Goal: Task Accomplishment & Management: Manage account settings

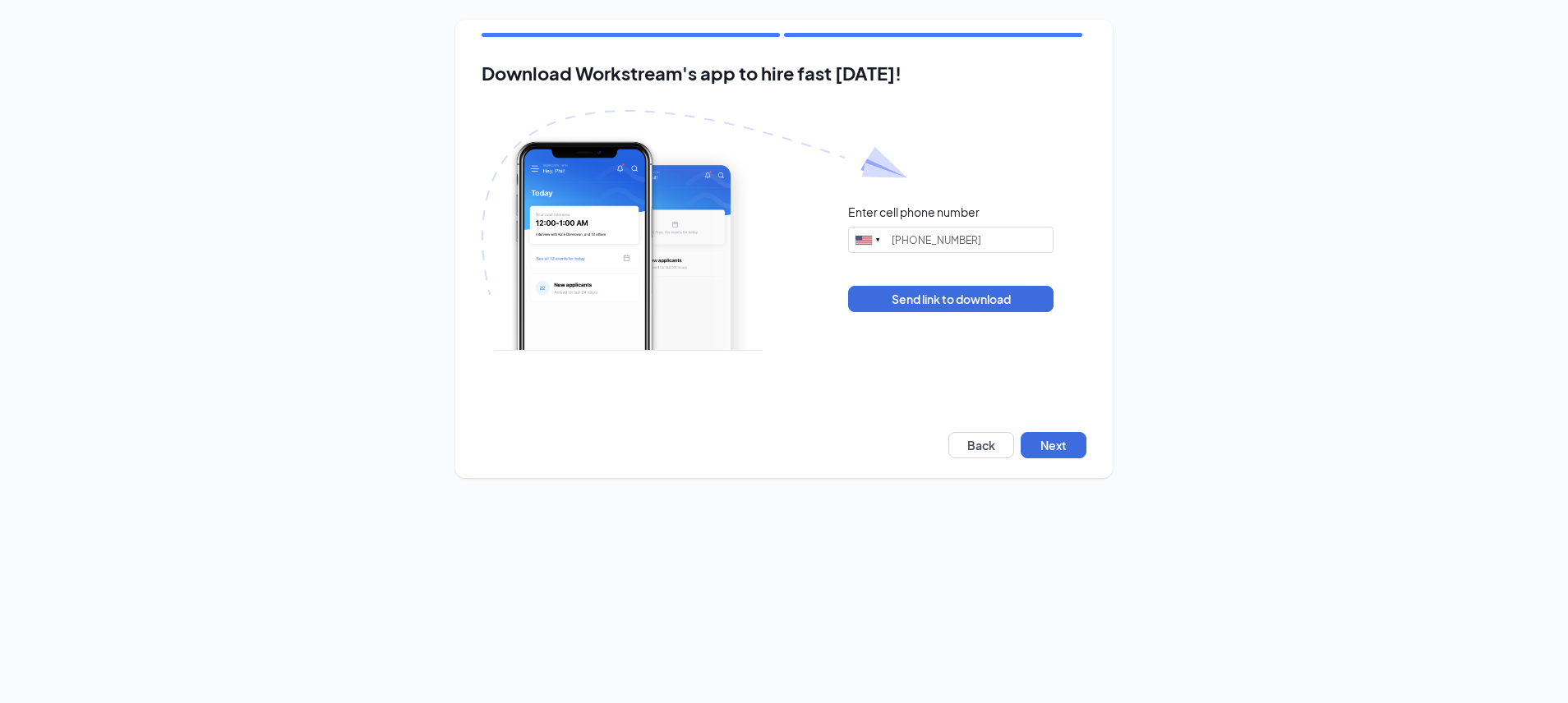
type input "(540) 836-3547"
drag, startPoint x: 1061, startPoint y: 445, endPoint x: 1061, endPoint y: 435, distance: 10.0
click at [1061, 436] on button "Next" at bounding box center [1053, 445] width 66 height 26
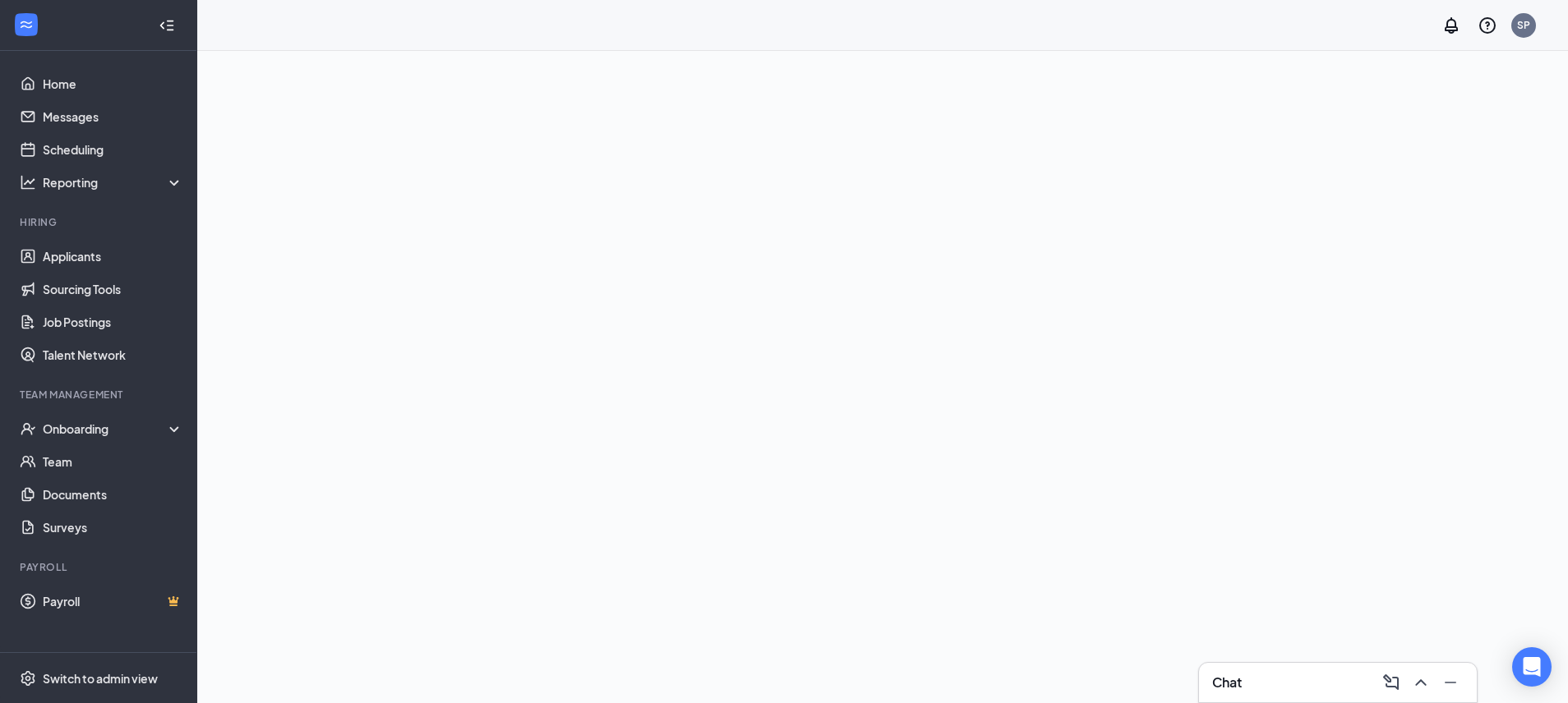
click at [1278, 683] on div "Chat" at bounding box center [1337, 683] width 252 height 26
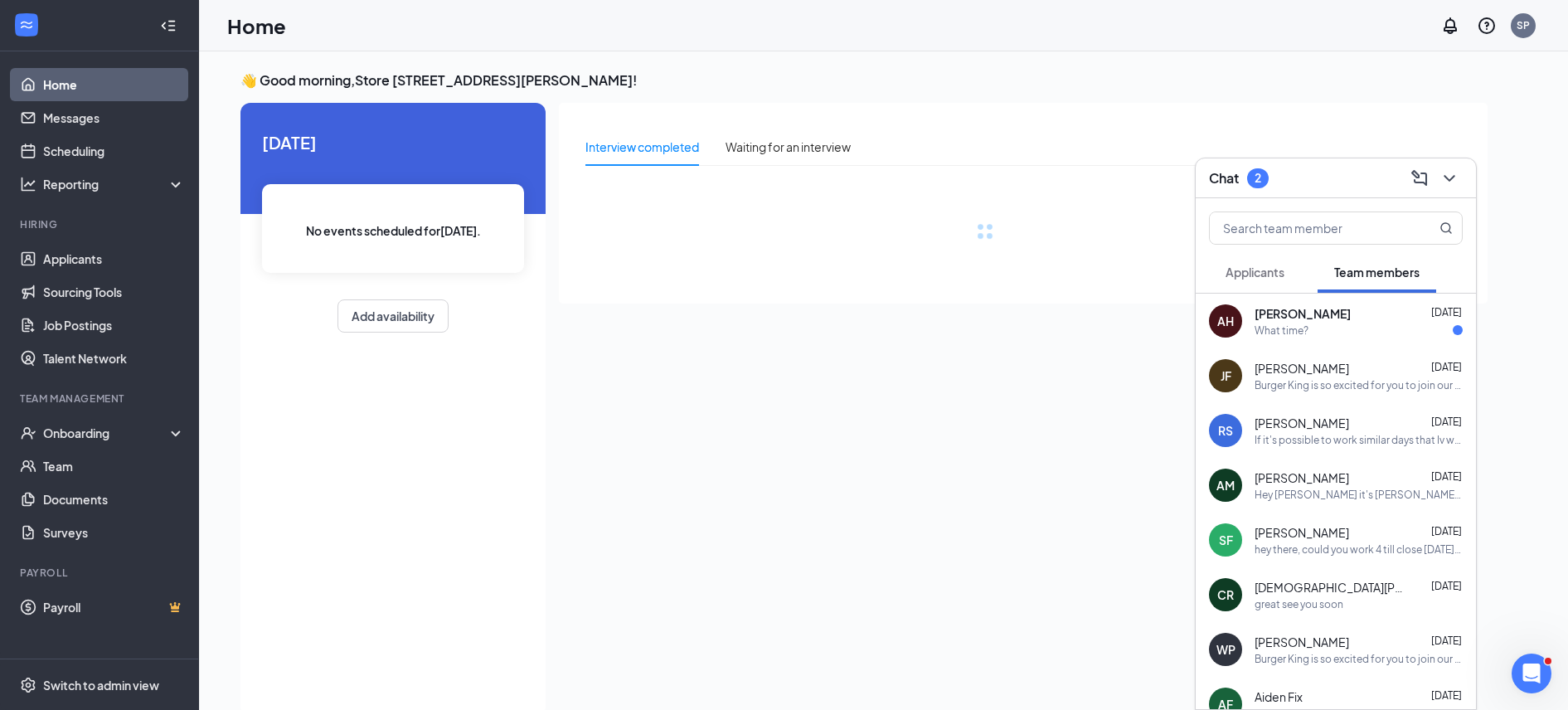
click at [1294, 309] on span "[PERSON_NAME]" at bounding box center [1302, 313] width 96 height 17
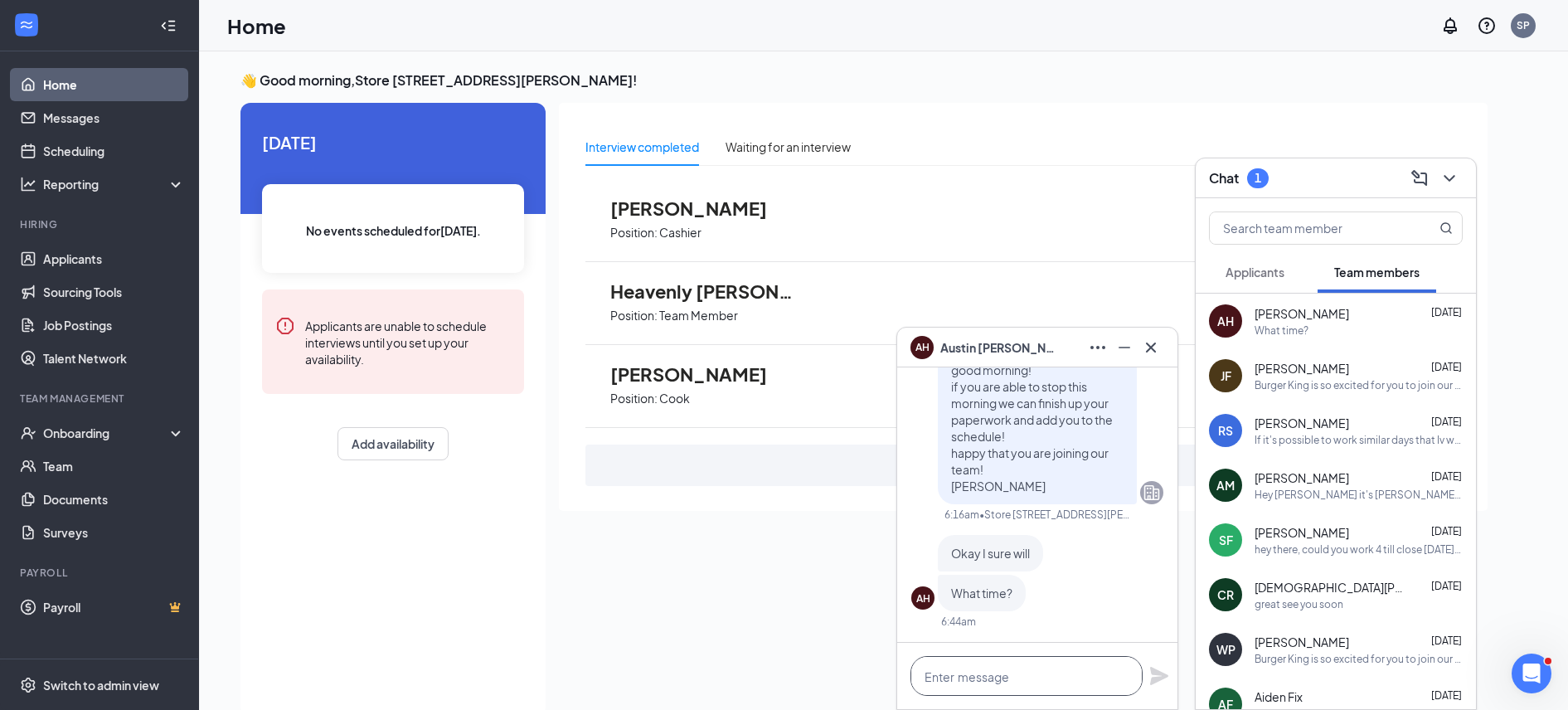
click at [993, 668] on textarea at bounding box center [1026, 676] width 232 height 40
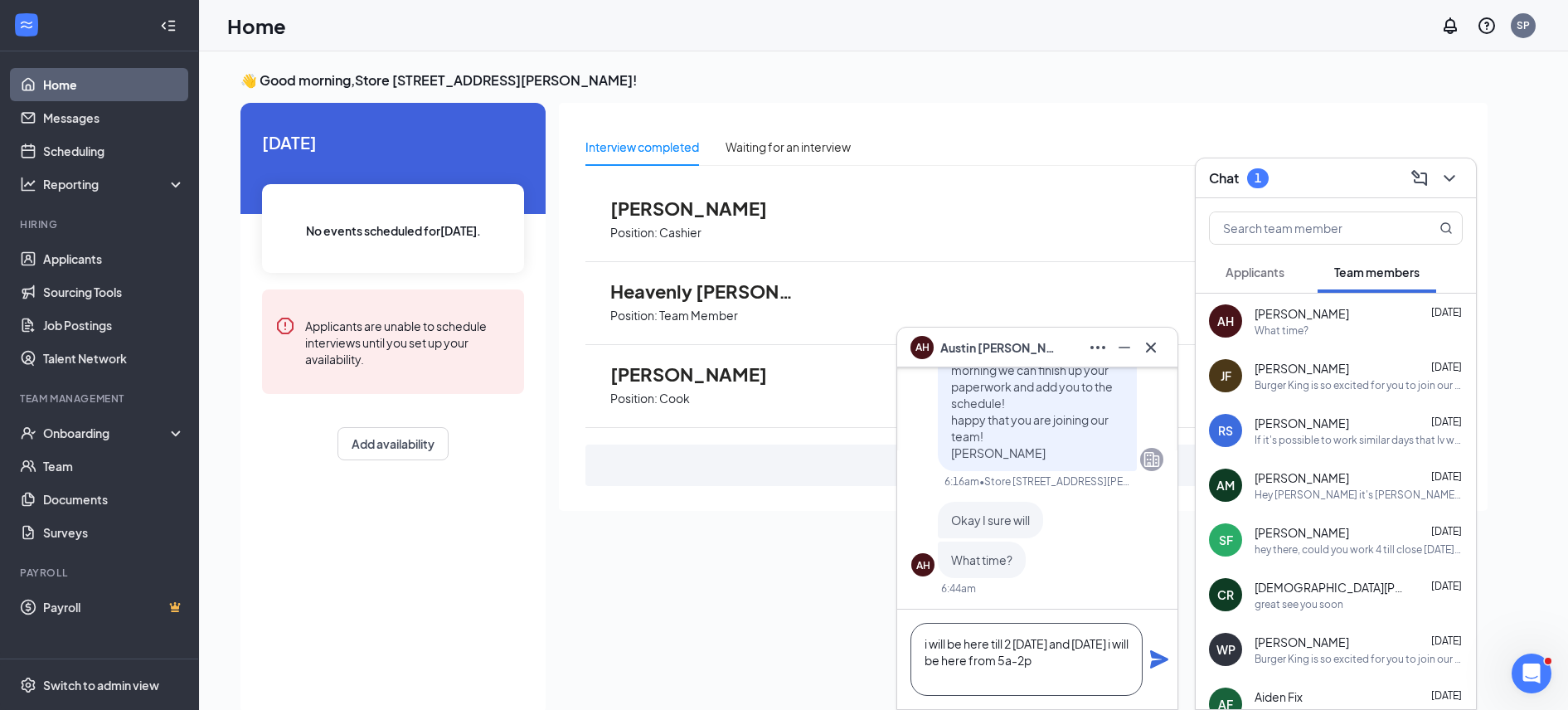
type textarea "i will be here till 2 [DATE] and [DATE] i will be here from 5a-2p"
click at [1156, 654] on icon "Plane" at bounding box center [1159, 659] width 19 height 19
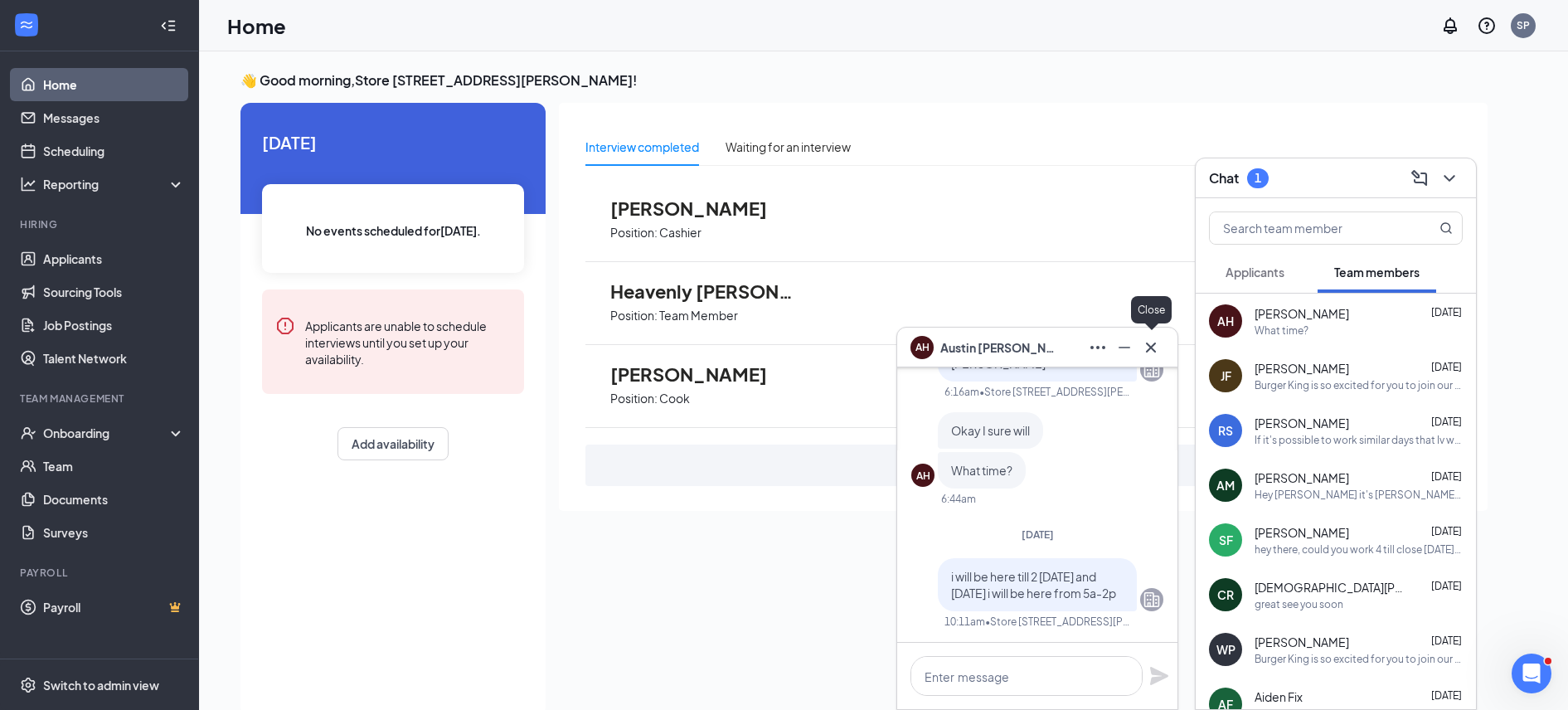
click at [1157, 344] on icon "Cross" at bounding box center [1150, 348] width 20 height 20
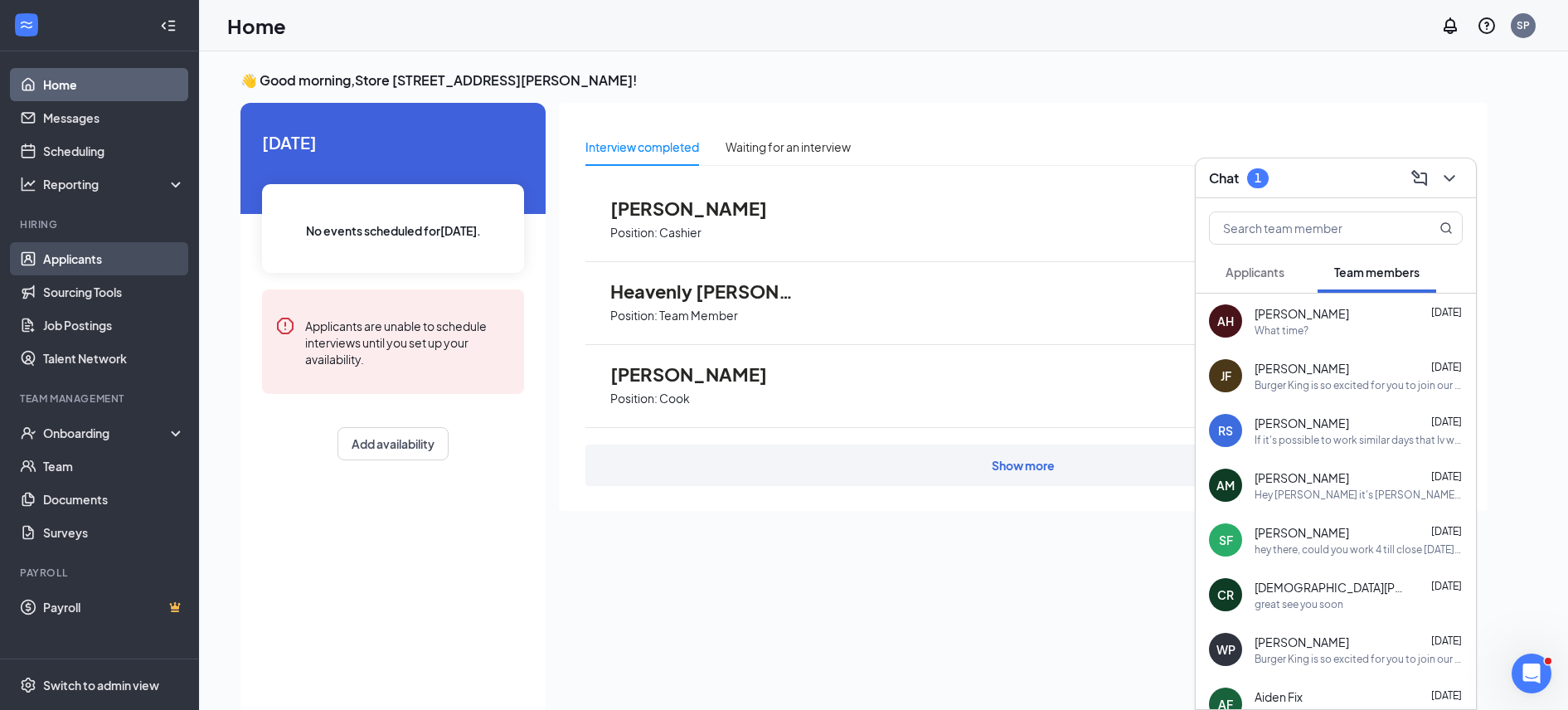
click at [89, 257] on link "Applicants" at bounding box center [114, 259] width 142 height 34
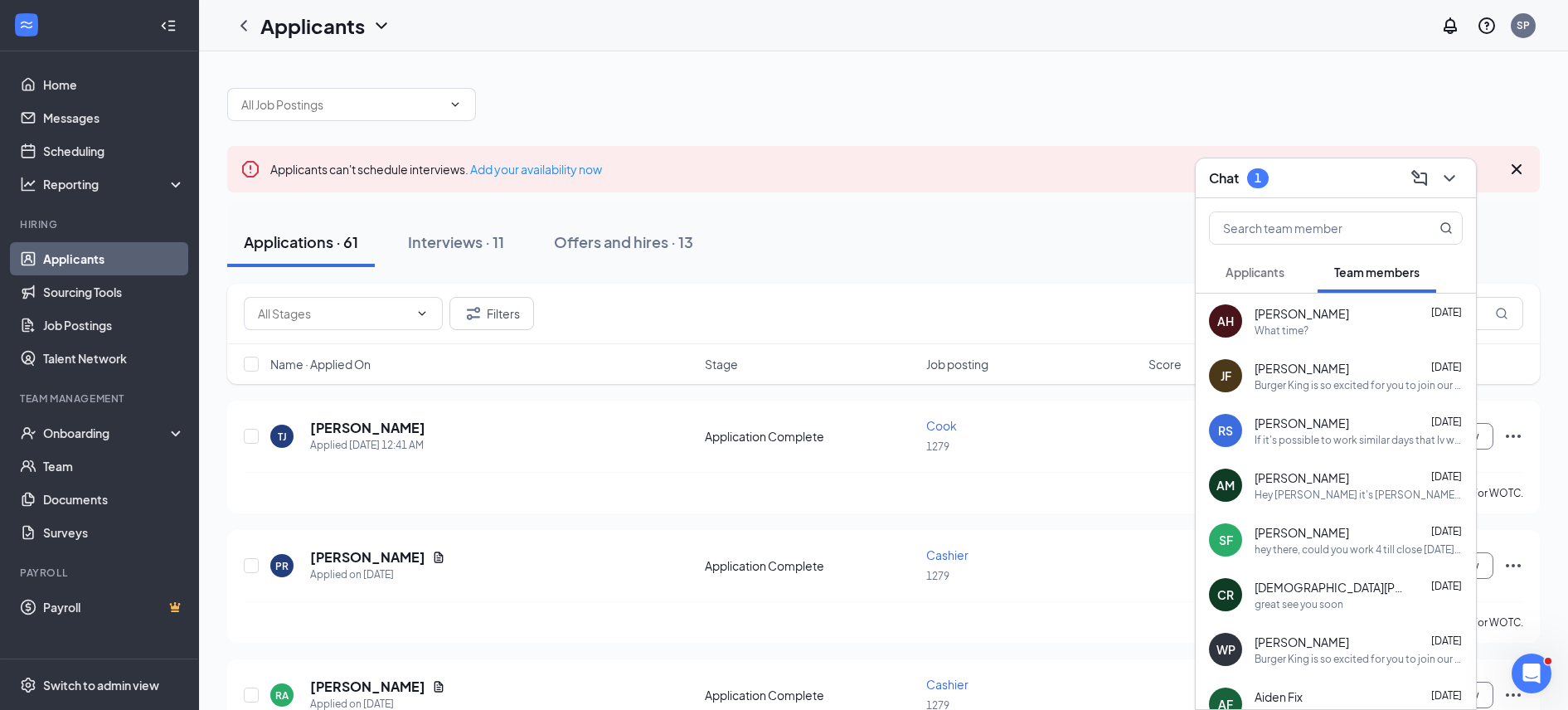
click at [1342, 169] on div "Chat 1" at bounding box center [1335, 177] width 254 height 26
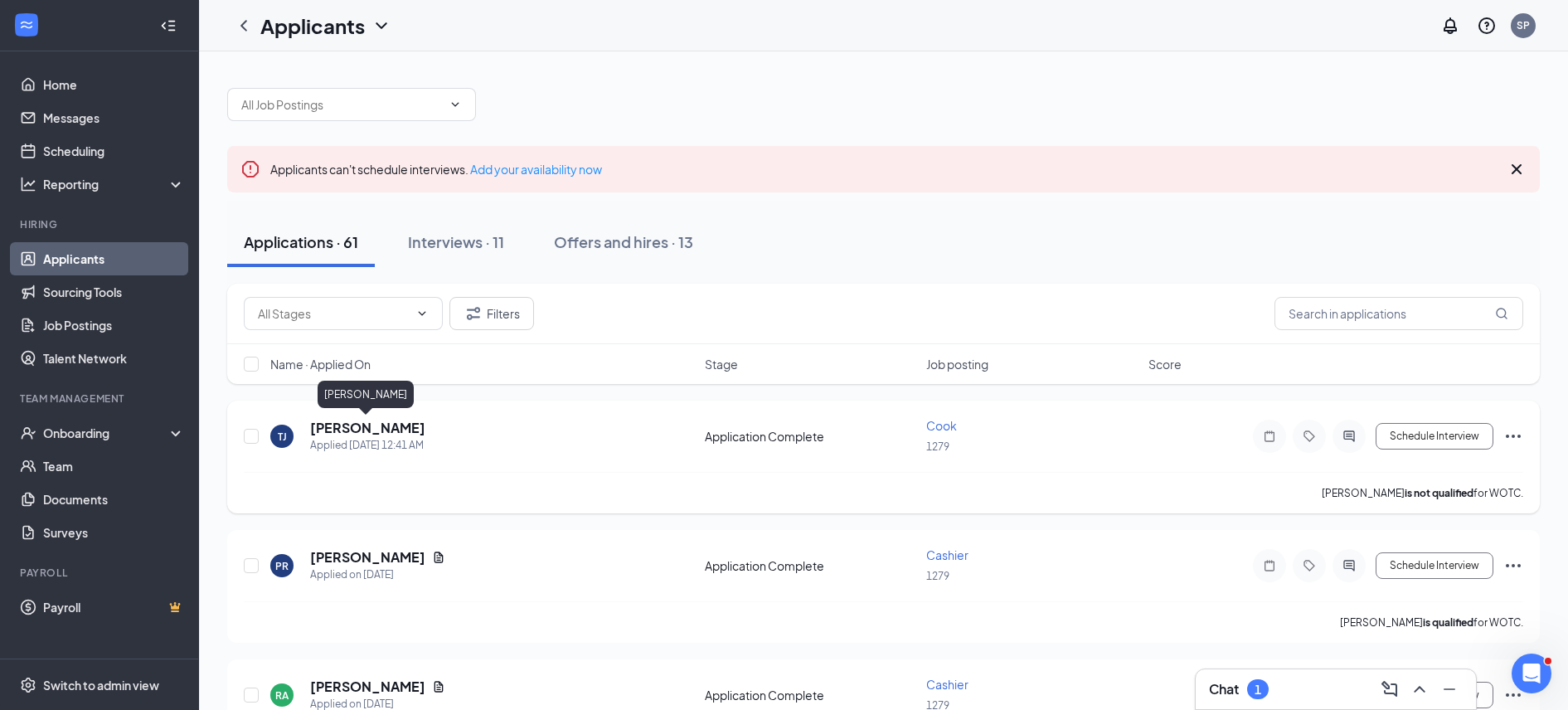
click at [383, 434] on h5 "[PERSON_NAME]" at bounding box center [368, 428] width 115 height 19
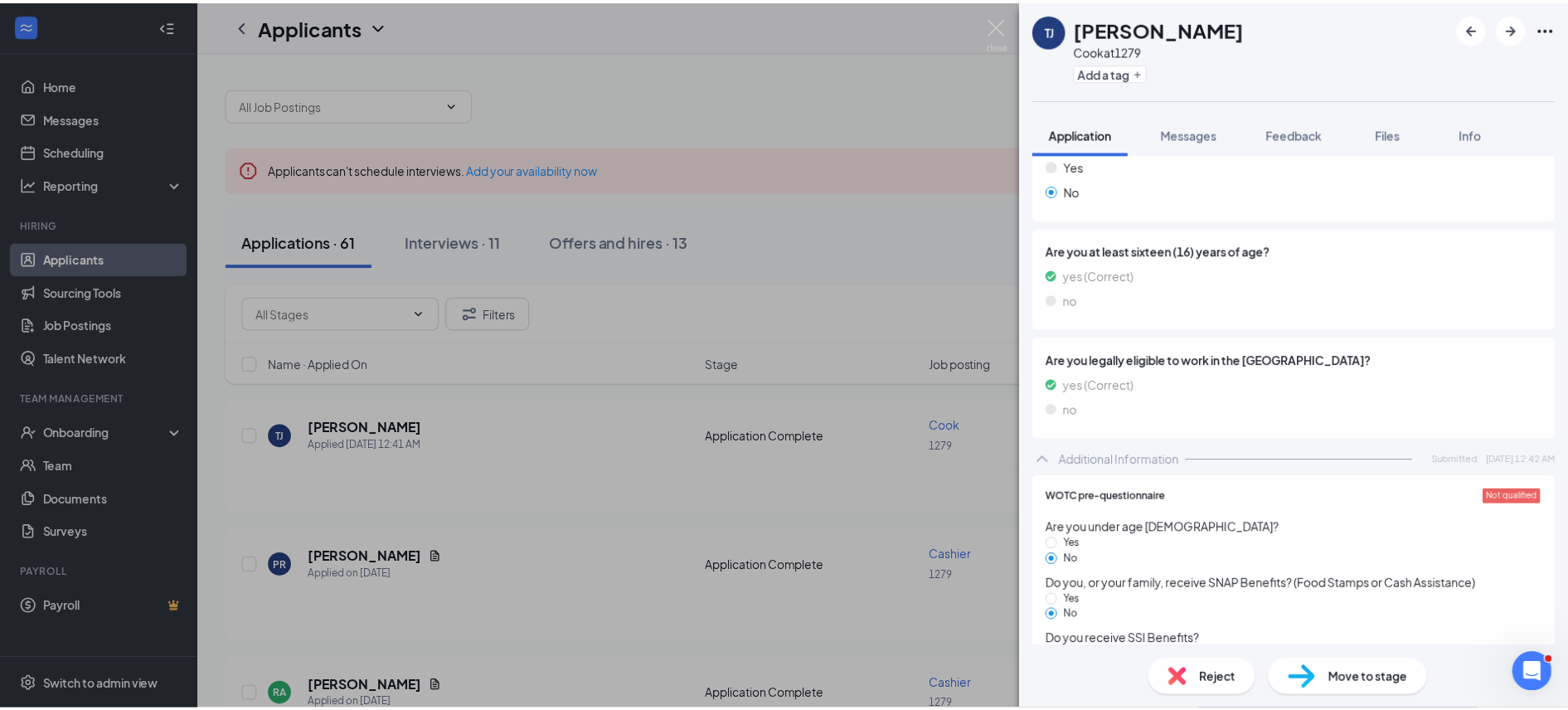
scroll to position [806, 0]
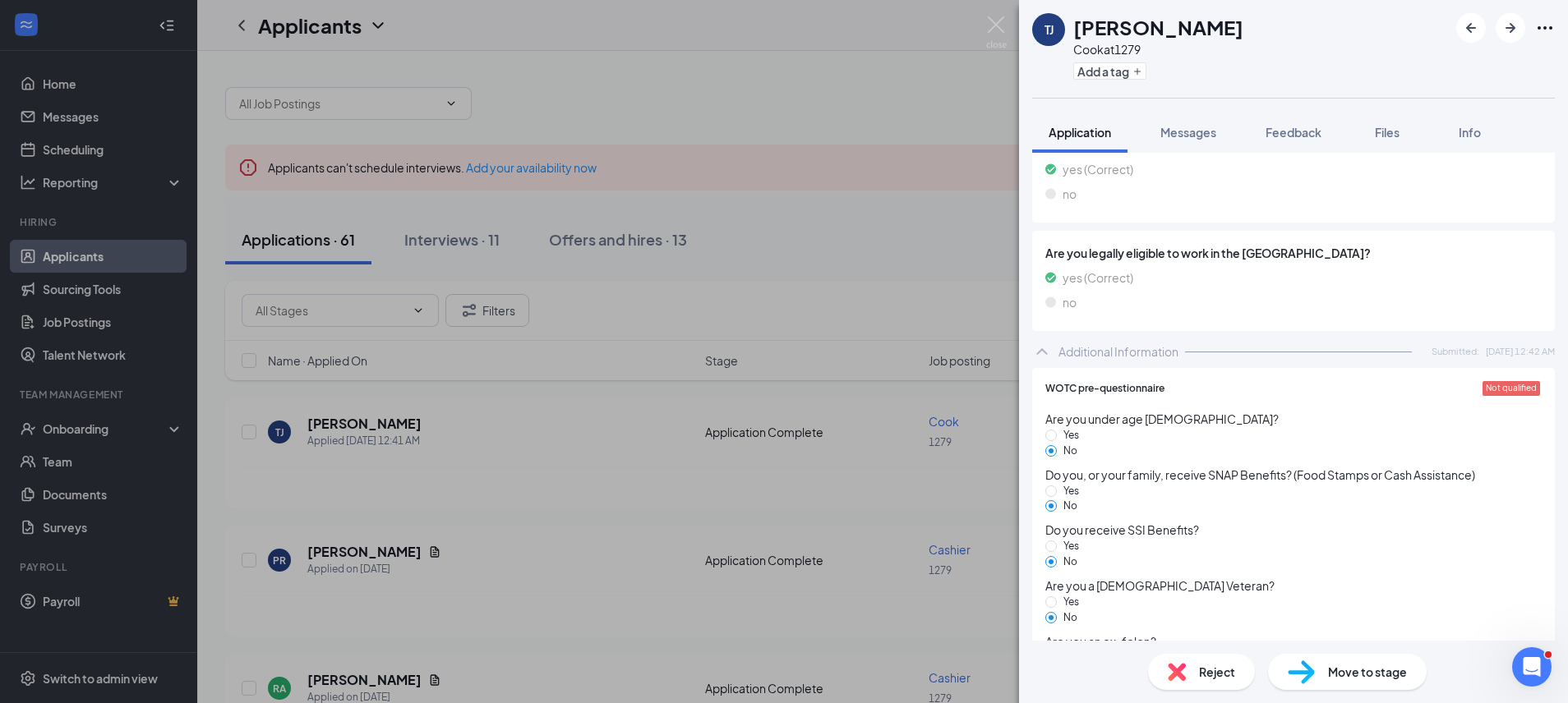
click at [984, 24] on div "[PERSON_NAME] [PERSON_NAME] [PERSON_NAME] at 1279 Add a tag Application Message…" at bounding box center [784, 351] width 1568 height 703
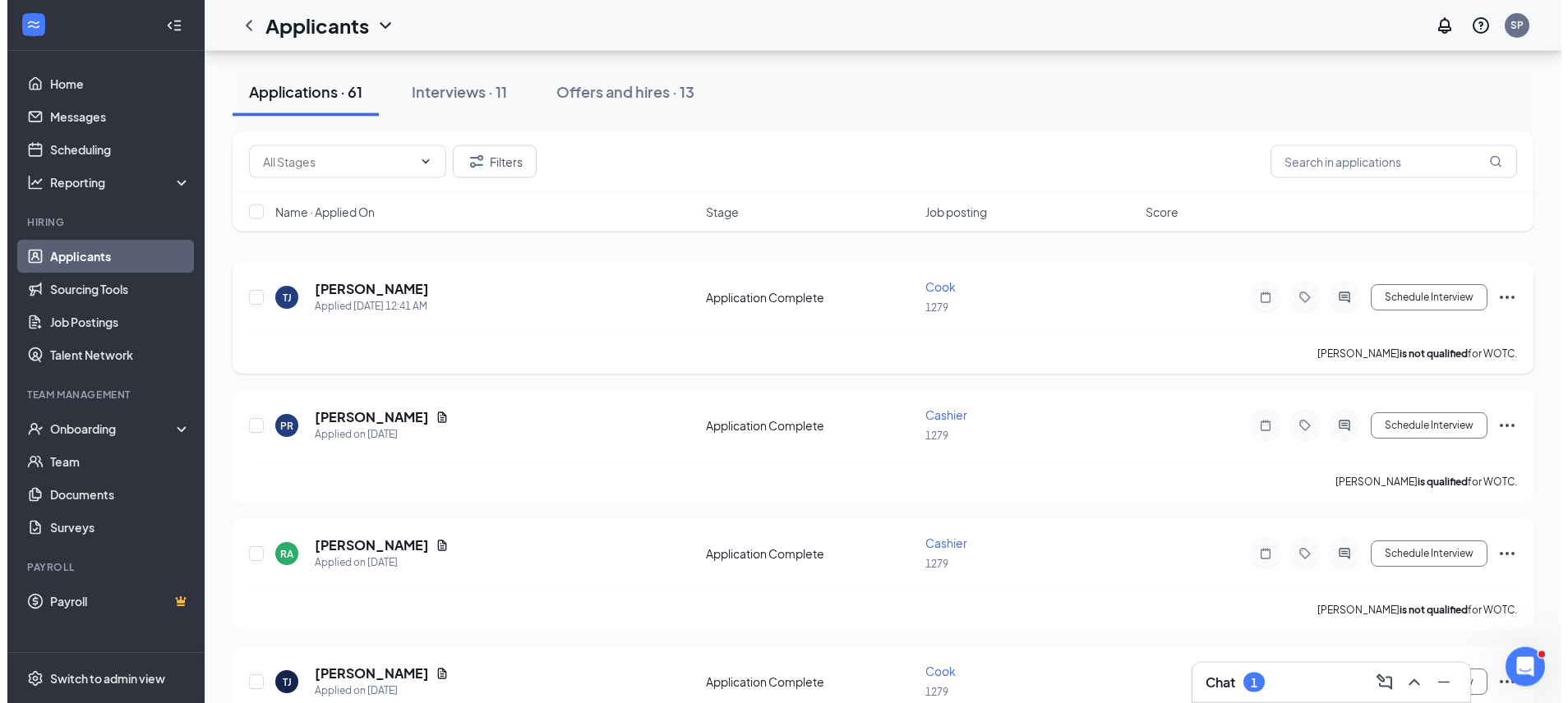
scroll to position [168, 0]
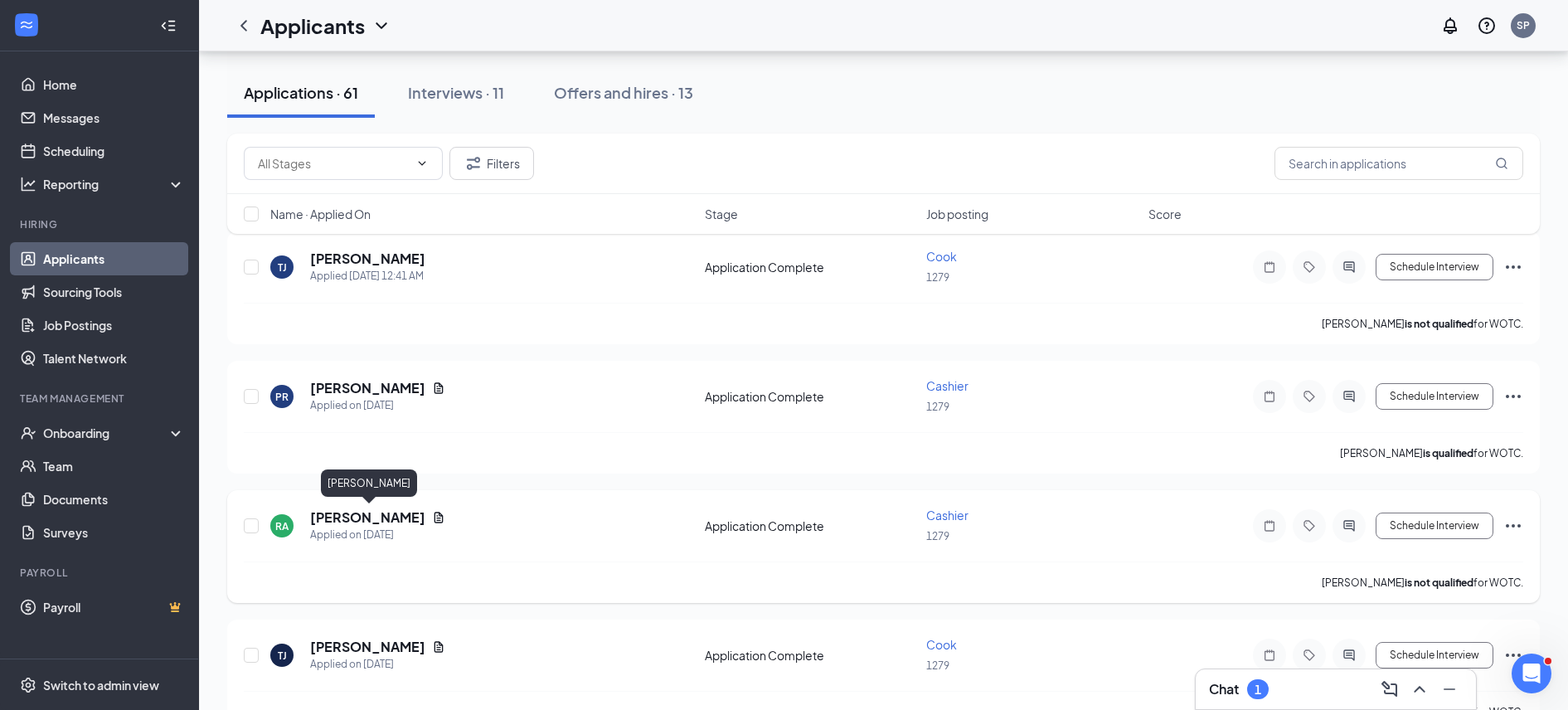
click at [322, 518] on h5 "[PERSON_NAME]" at bounding box center [368, 518] width 115 height 19
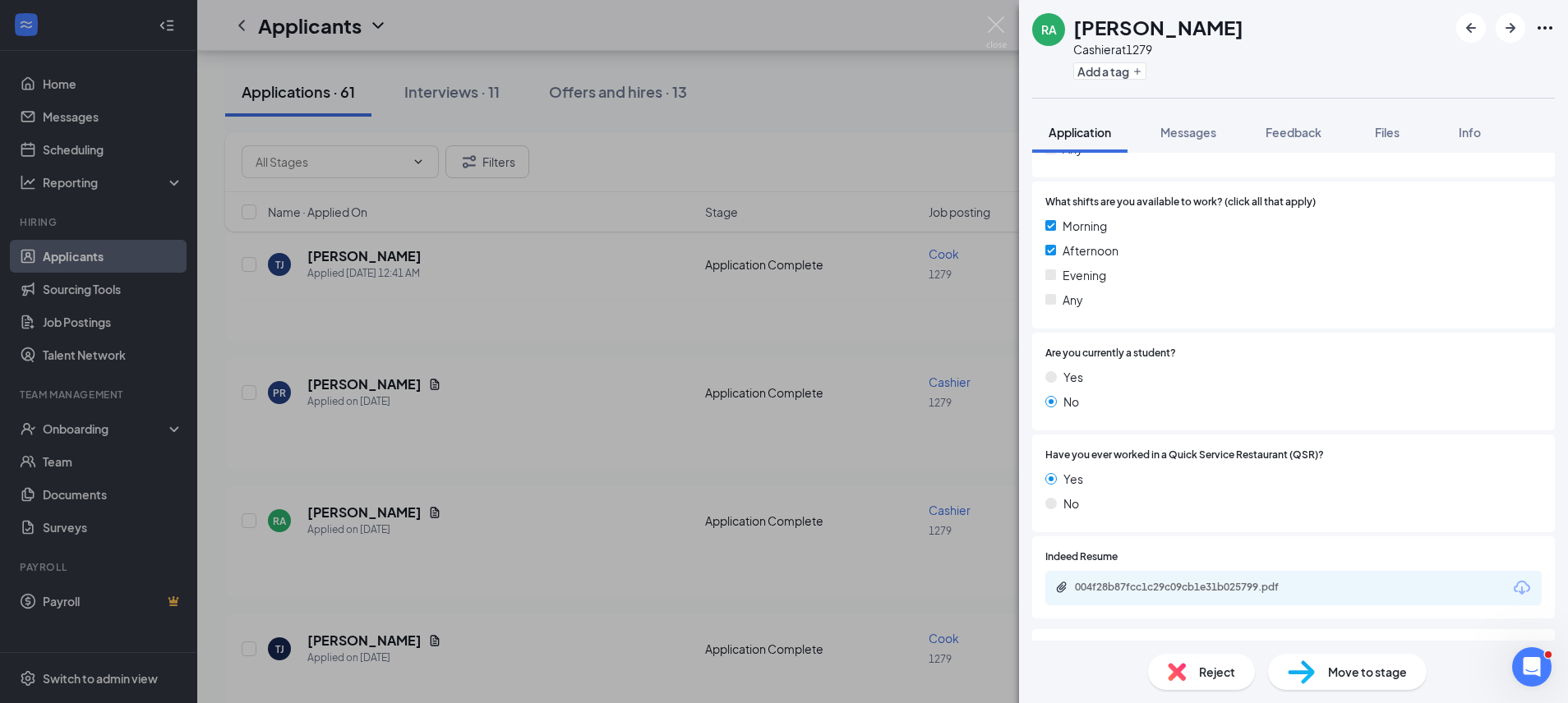
scroll to position [444, 0]
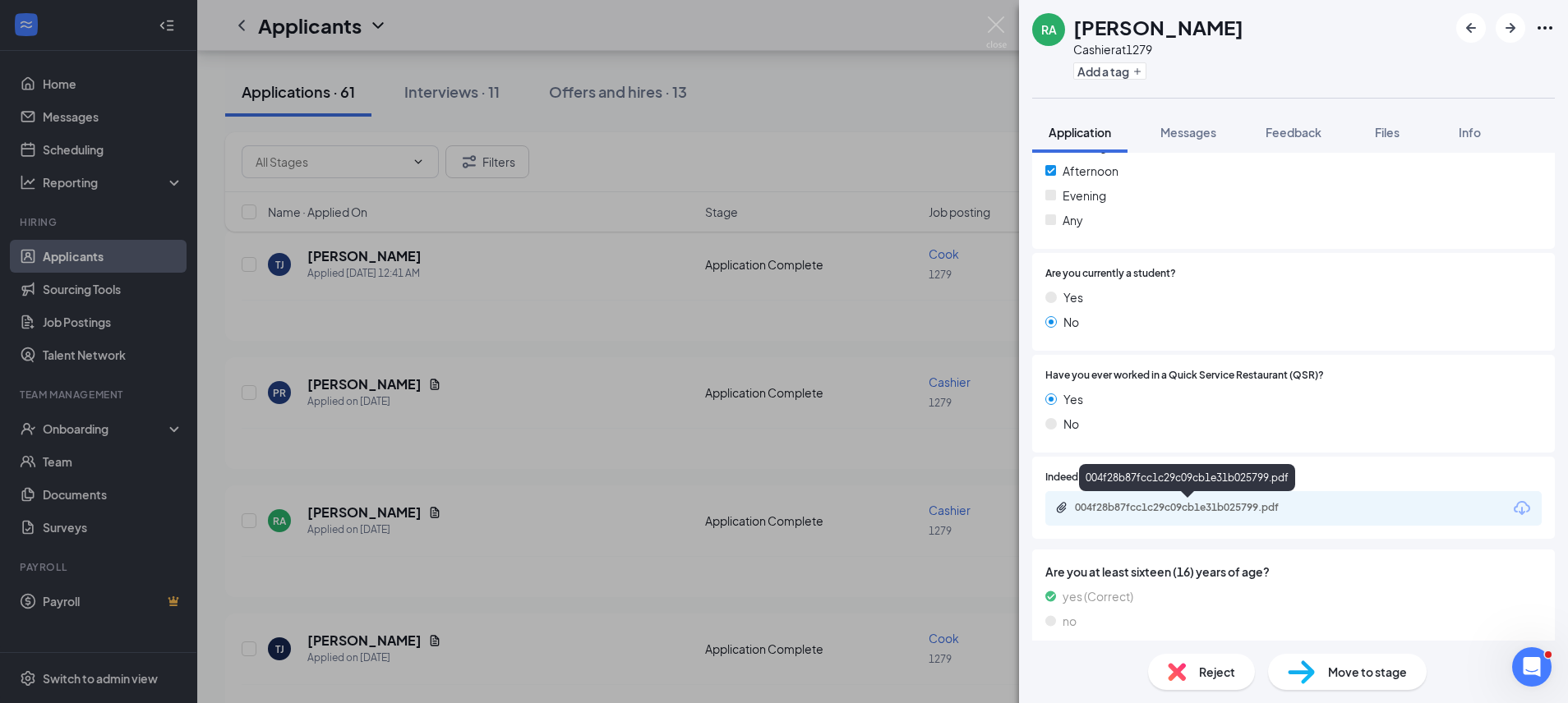
click at [1173, 515] on div "004f28b87fcc1c29c09cb1e31b025799.pdf" at bounding box center [1188, 509] width 266 height 16
click at [1351, 672] on span "Move to stage" at bounding box center [1367, 672] width 79 height 18
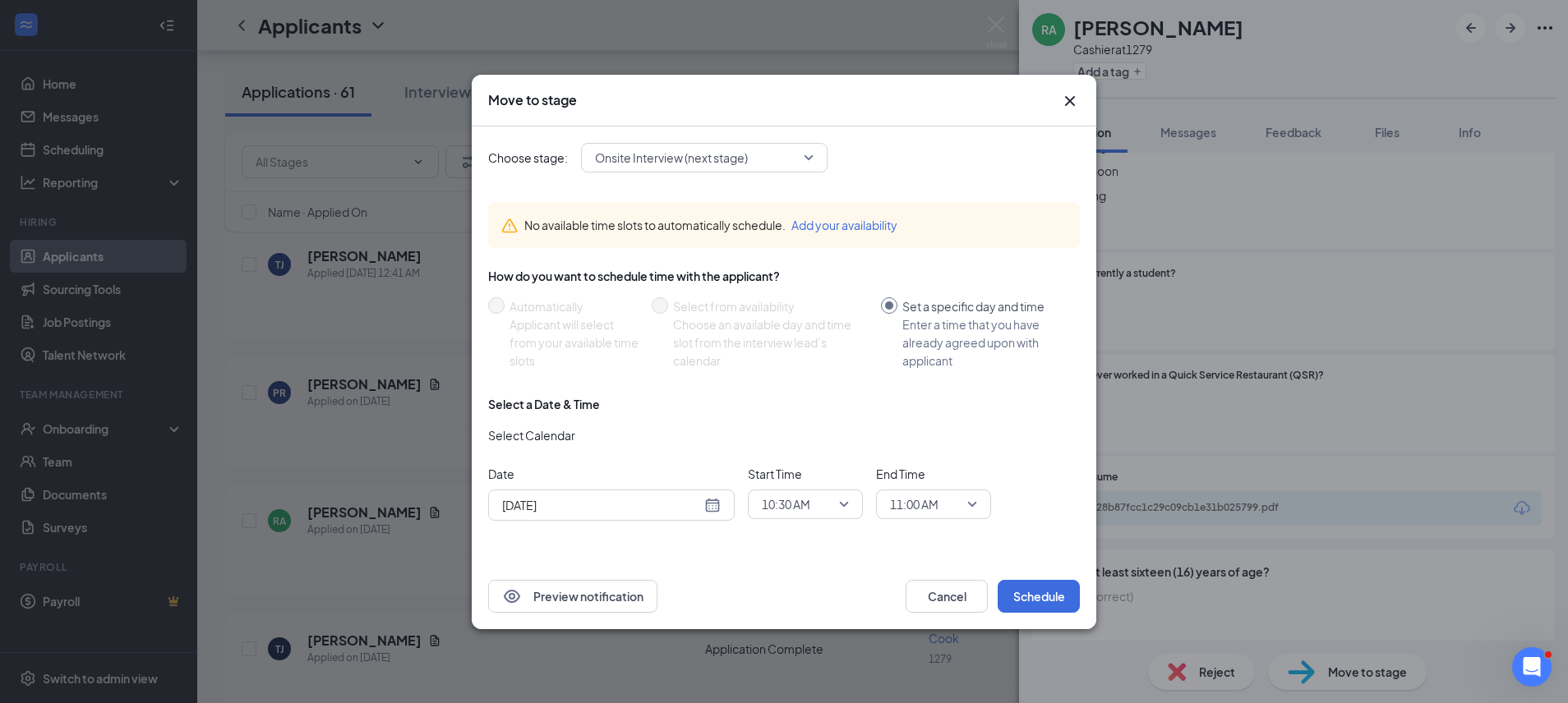
click at [710, 507] on div "[DATE]" at bounding box center [611, 505] width 218 height 18
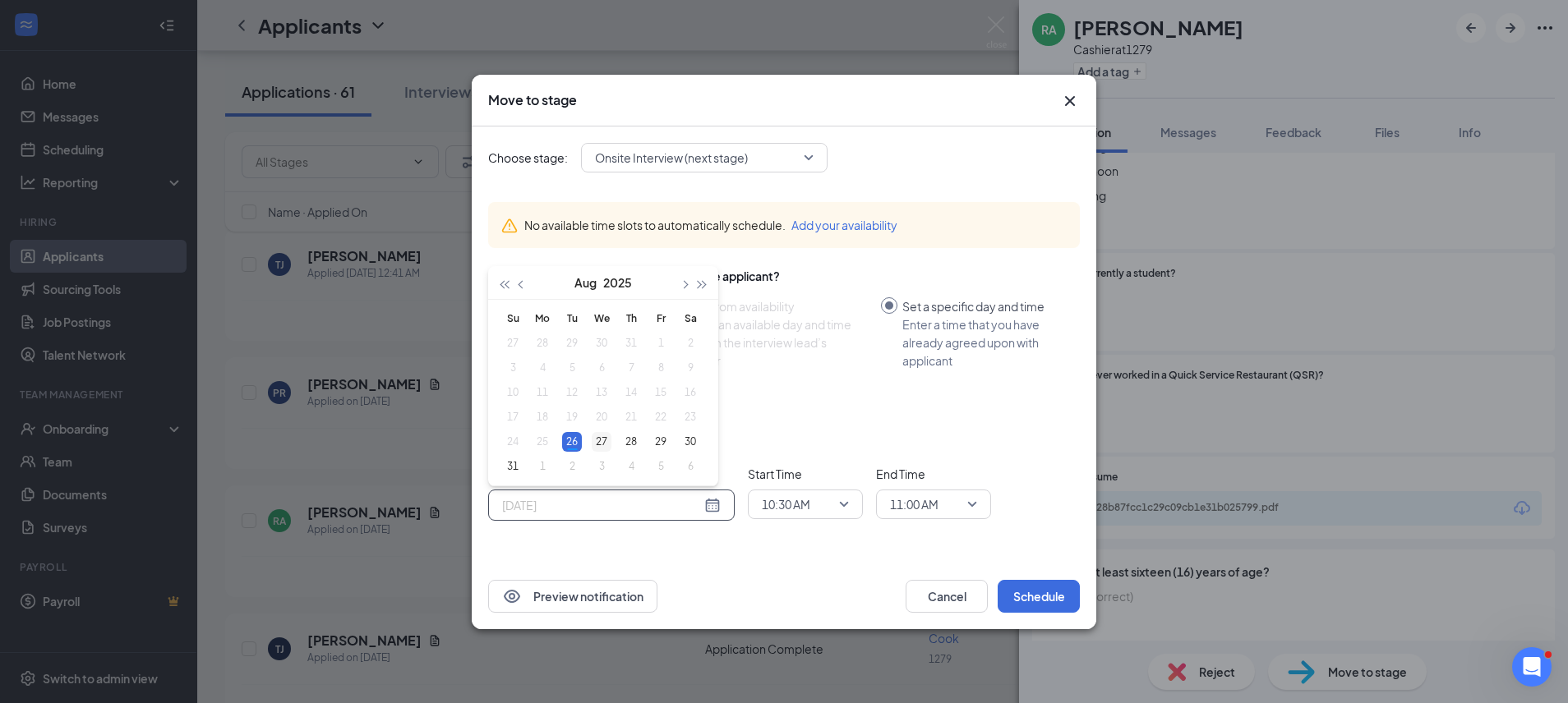
type input "[DATE]"
click at [597, 438] on div "27" at bounding box center [601, 442] width 20 height 20
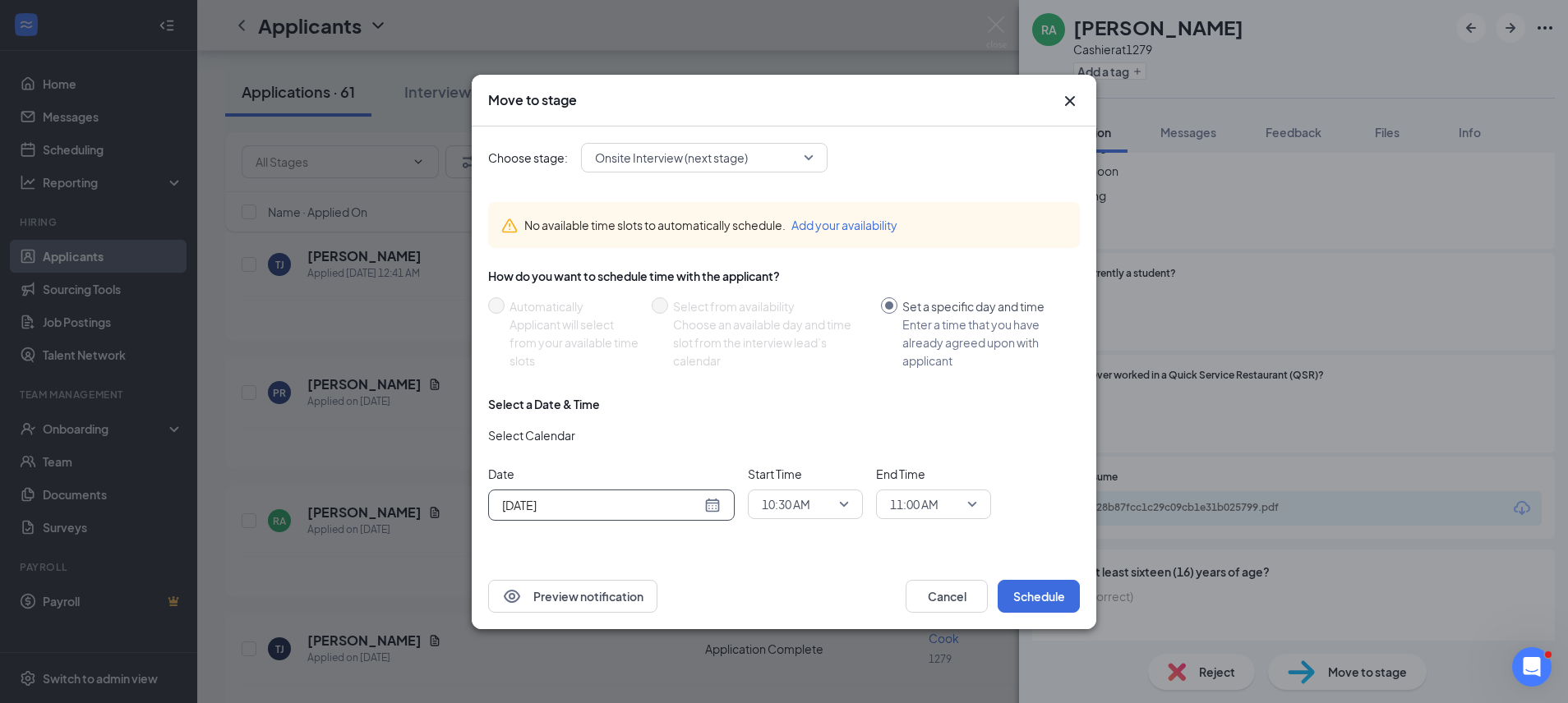
click at [845, 504] on span "10:30 AM" at bounding box center [805, 504] width 87 height 24
click at [804, 297] on span "08:00 AM" at bounding box center [784, 303] width 48 height 18
click at [979, 500] on div "11:00 AM" at bounding box center [934, 505] width 115 height 30
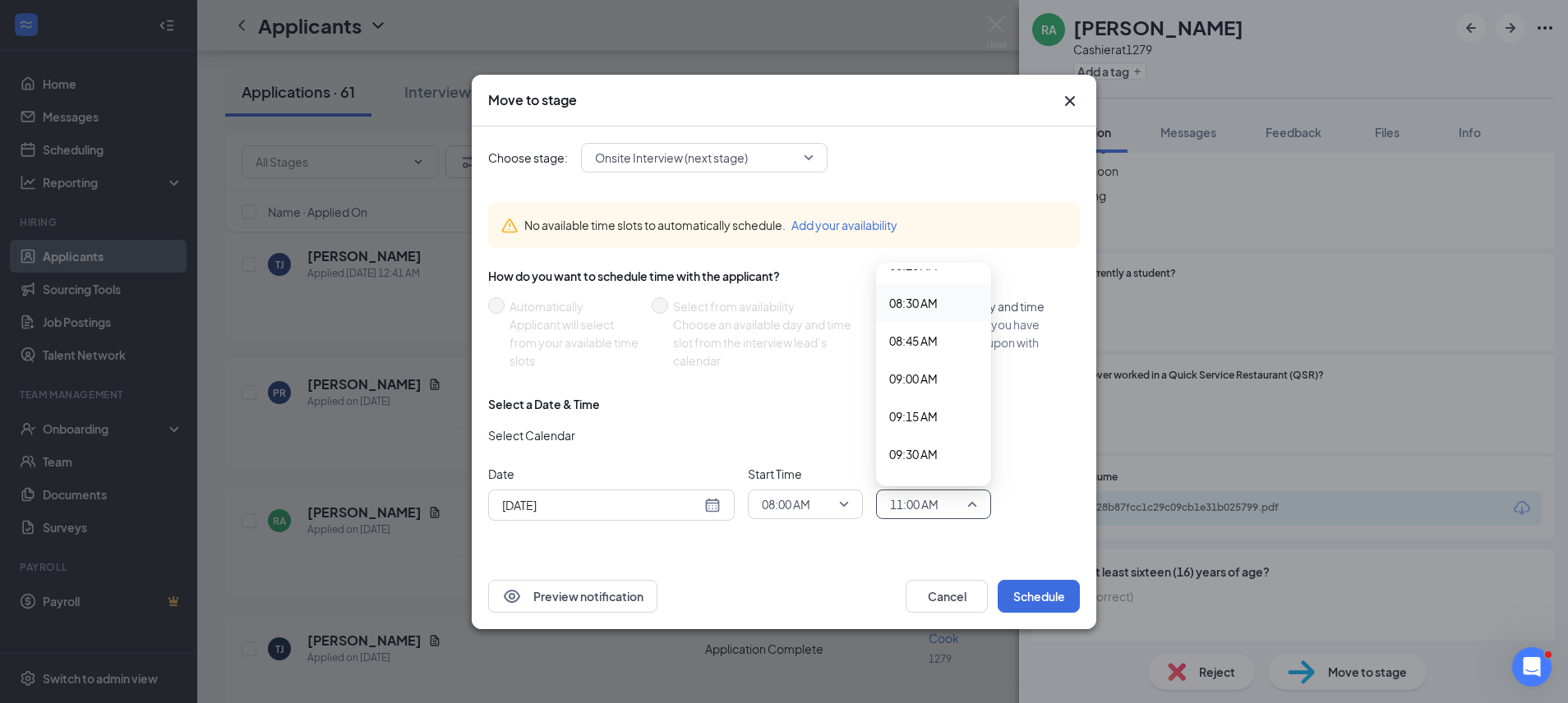
click at [962, 300] on span "08:30 AM" at bounding box center [934, 303] width 89 height 18
click at [1049, 605] on button "Schedule" at bounding box center [1039, 596] width 82 height 33
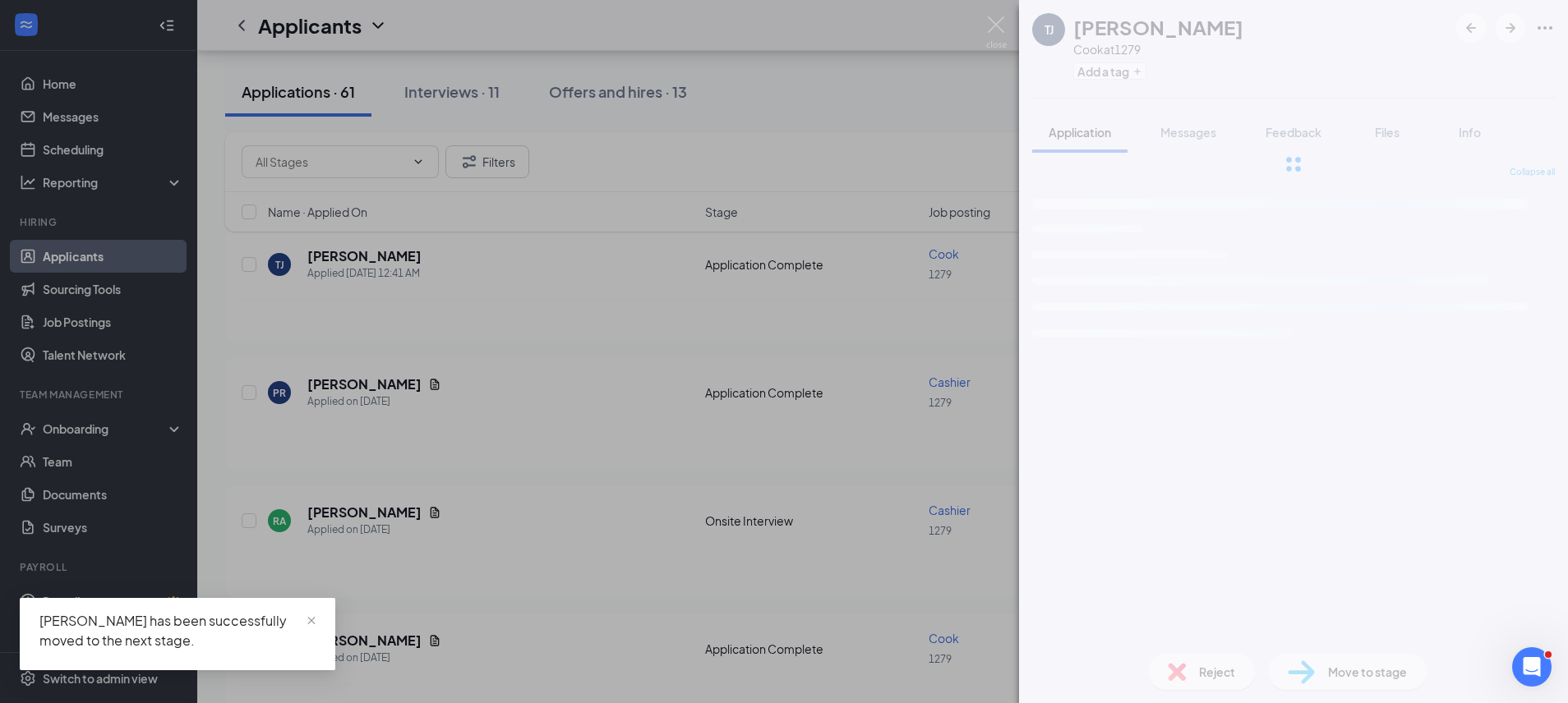
click at [993, 20] on img at bounding box center [997, 32] width 21 height 32
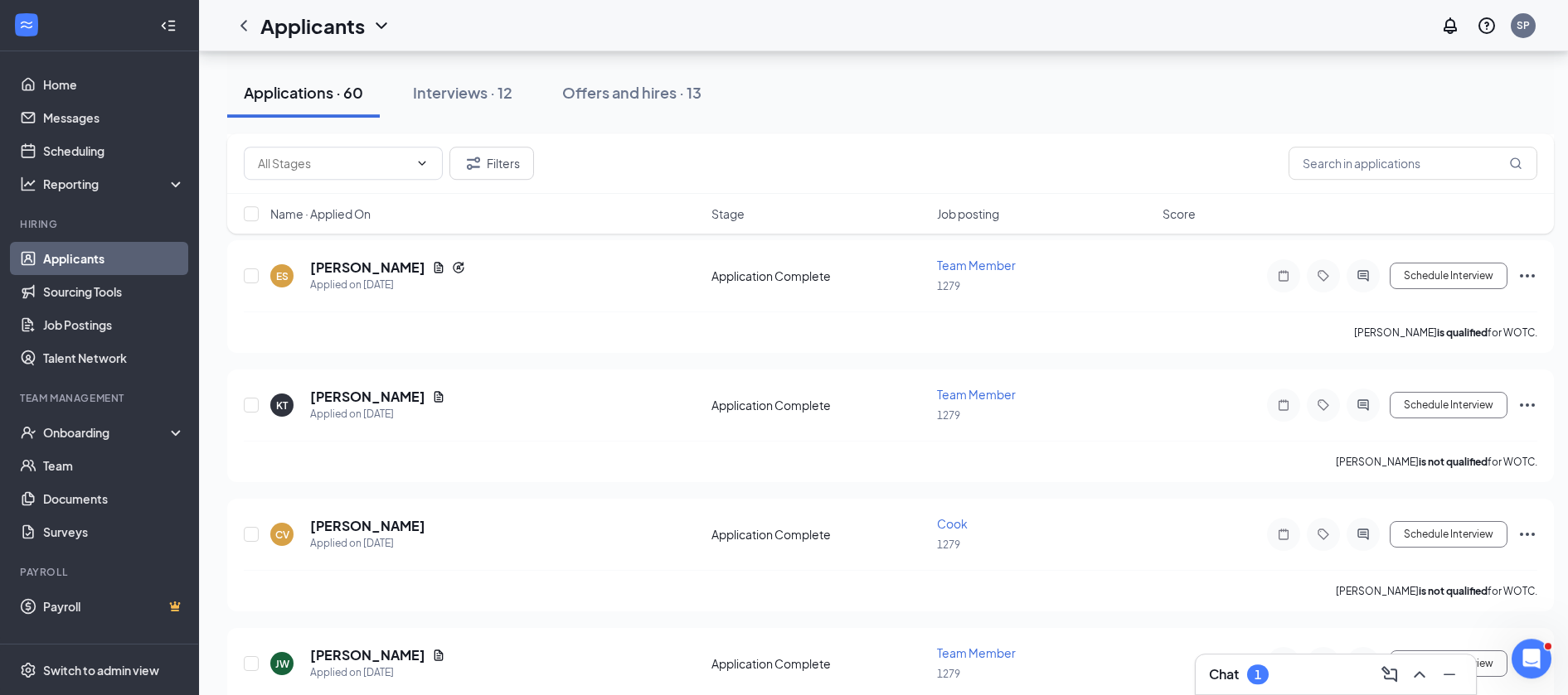
scroll to position [845, 0]
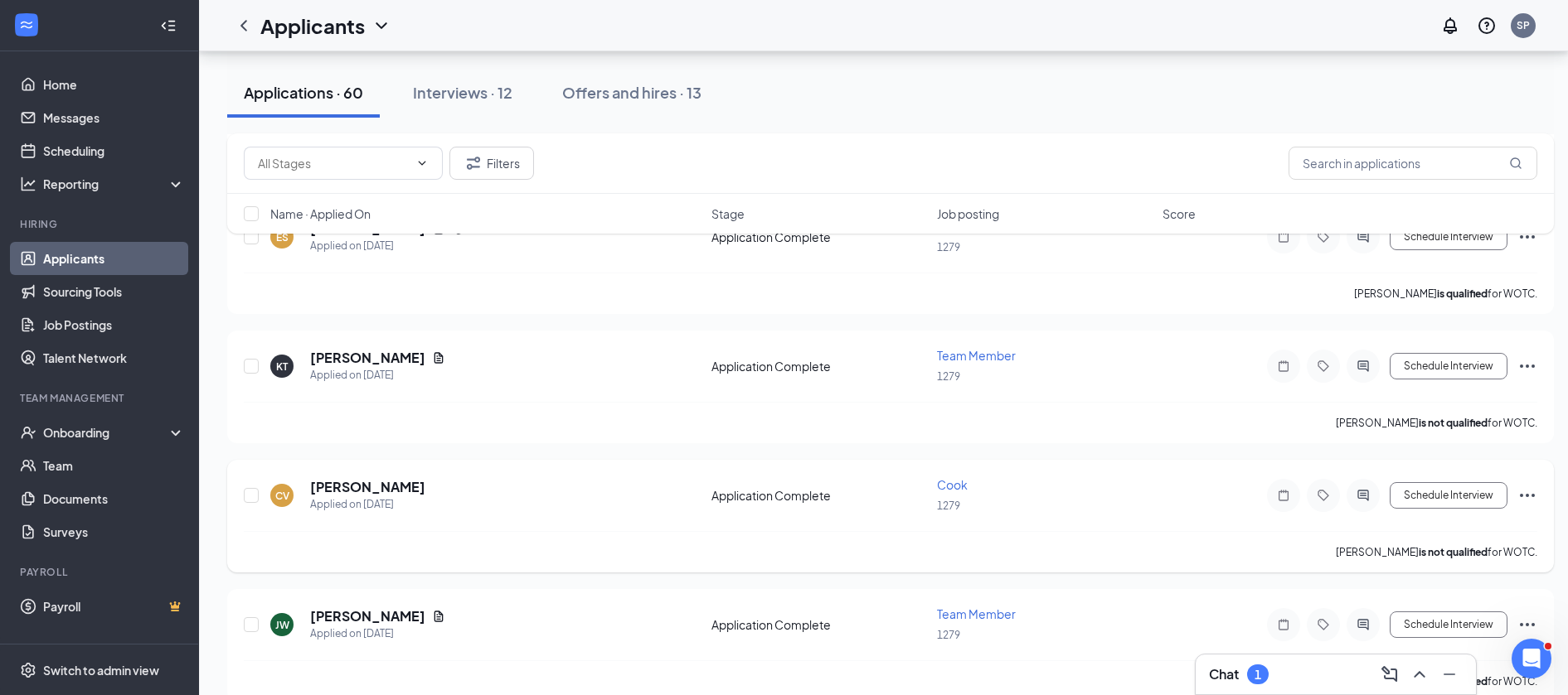
click at [1525, 496] on icon "Ellipses" at bounding box center [1527, 495] width 20 height 20
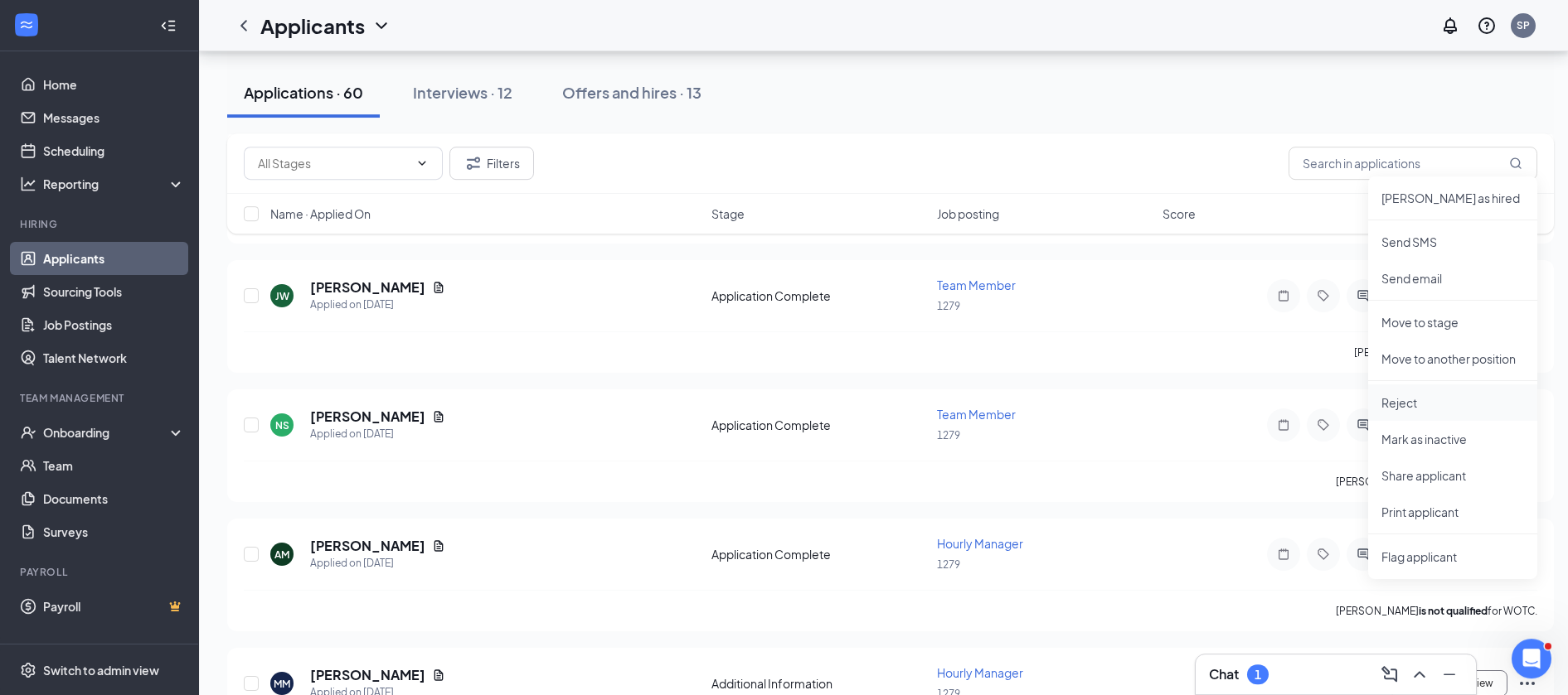
scroll to position [1183, 0]
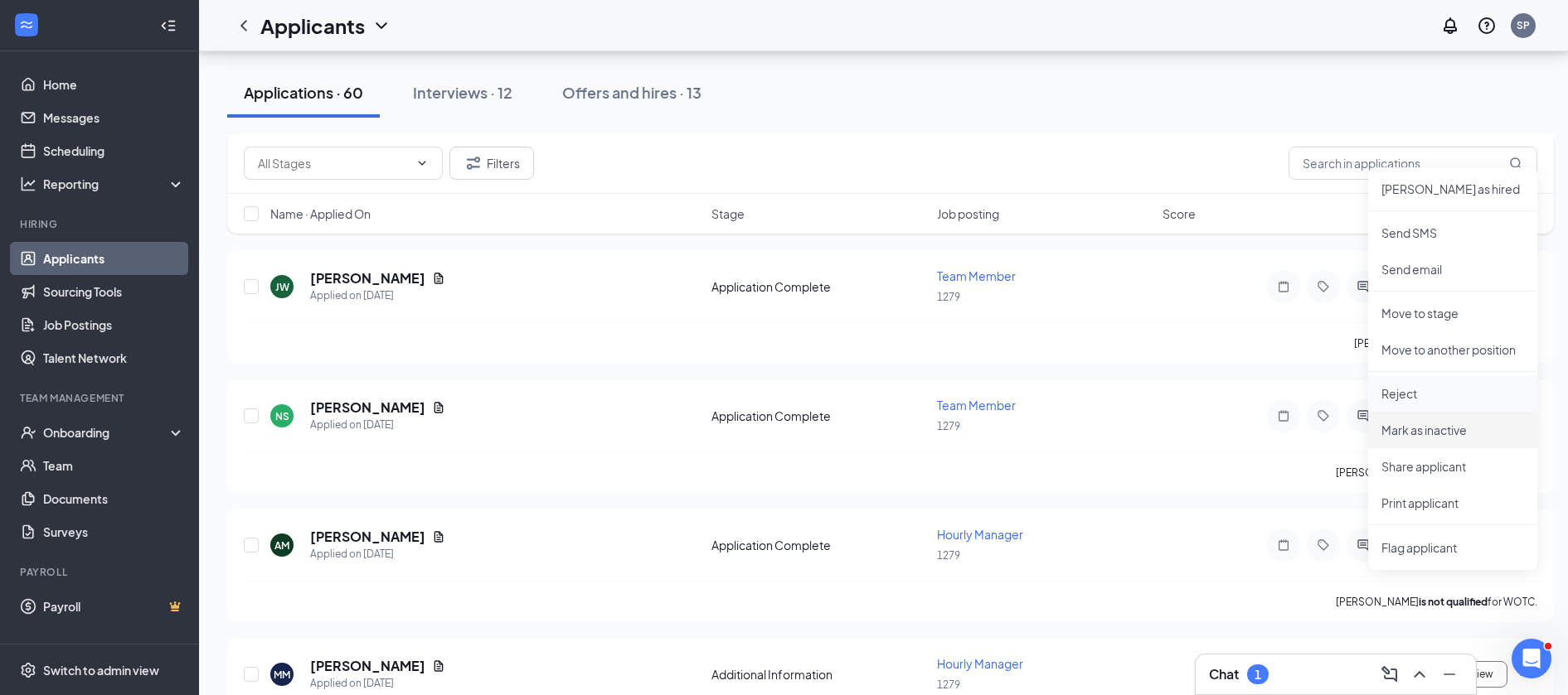
click at [1422, 397] on p "Reject" at bounding box center [1453, 393] width 143 height 17
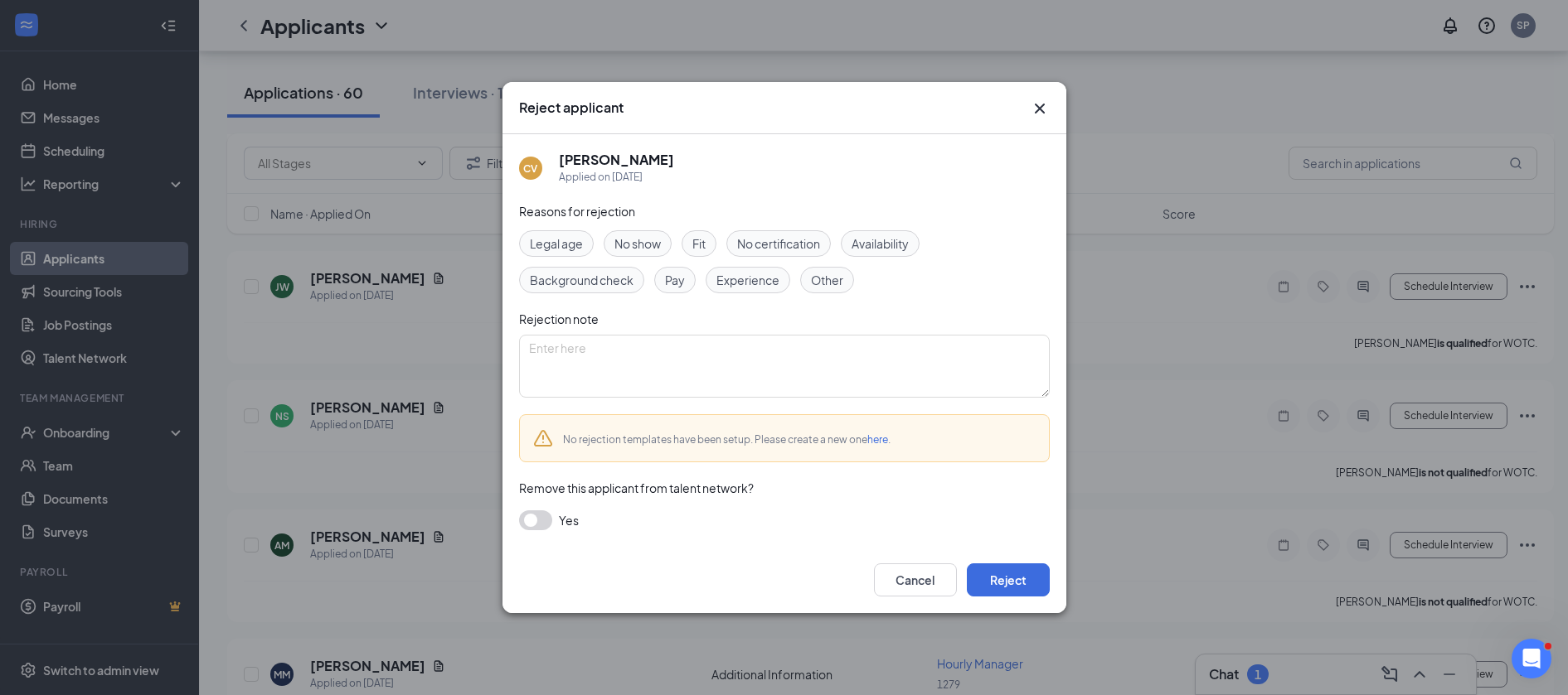
click at [830, 276] on span "Other" at bounding box center [827, 280] width 33 height 18
click at [833, 358] on textarea at bounding box center [784, 366] width 531 height 63
type textarea "worked before never showed up for his shift"
click at [1016, 581] on button "Reject" at bounding box center [1008, 580] width 83 height 33
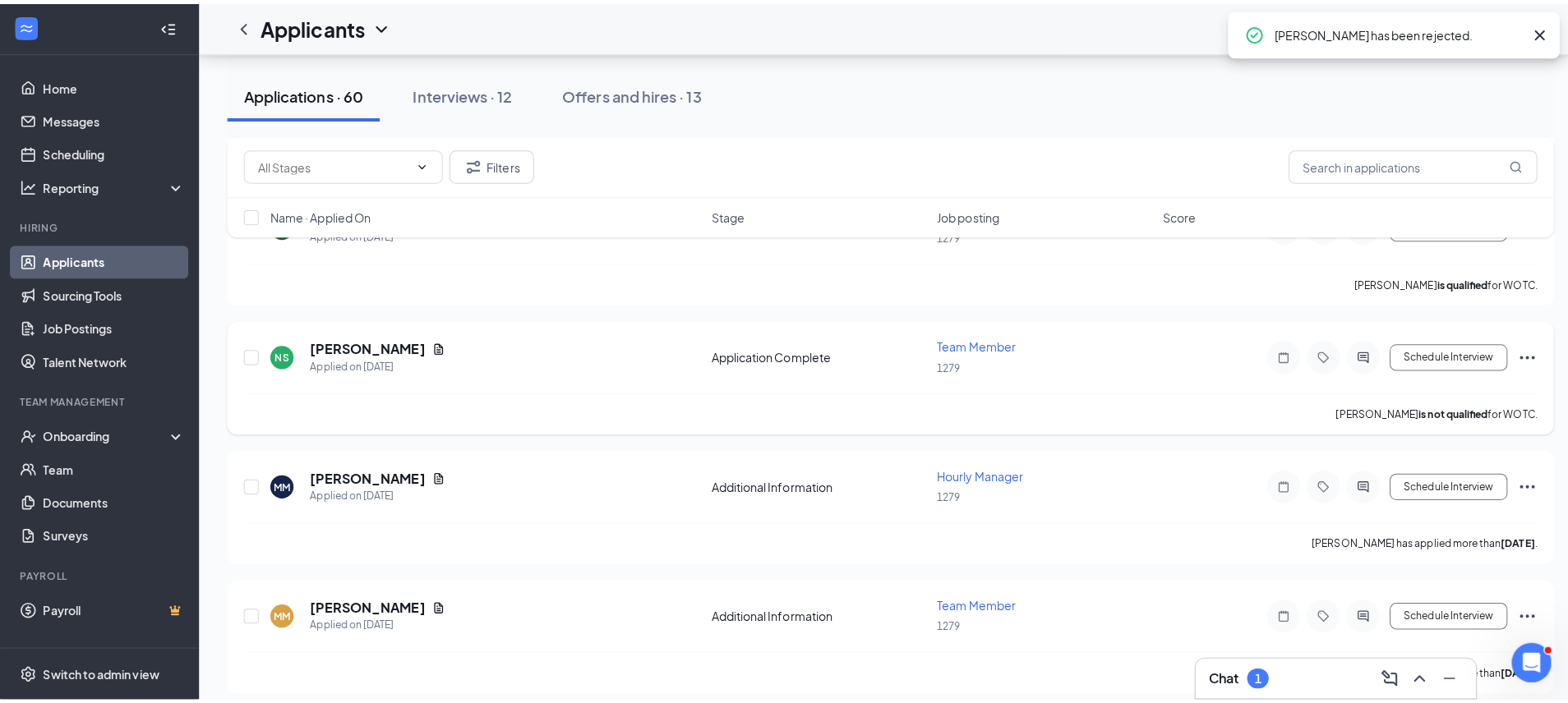
scroll to position [1341, 0]
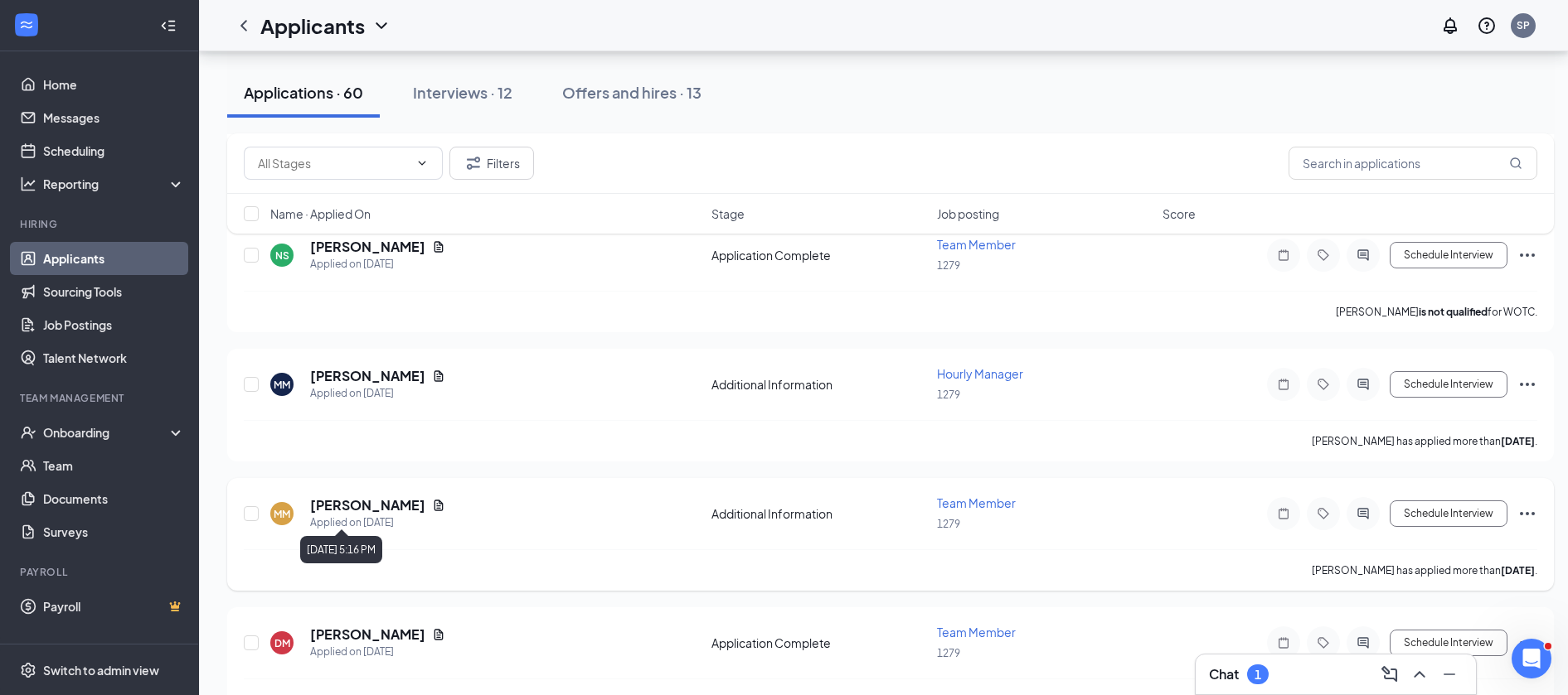
click at [344, 500] on h5 "[PERSON_NAME]" at bounding box center [368, 505] width 115 height 18
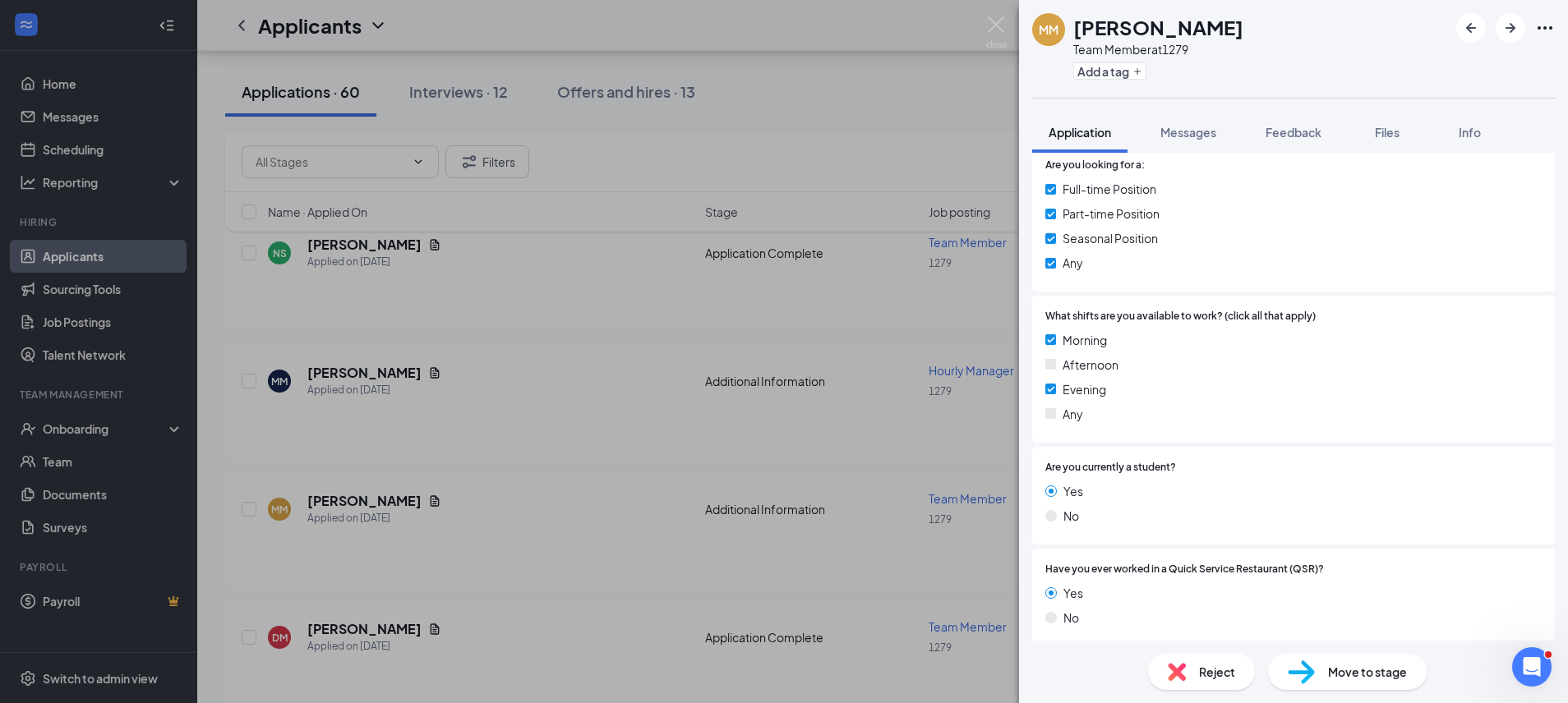
scroll to position [444, 0]
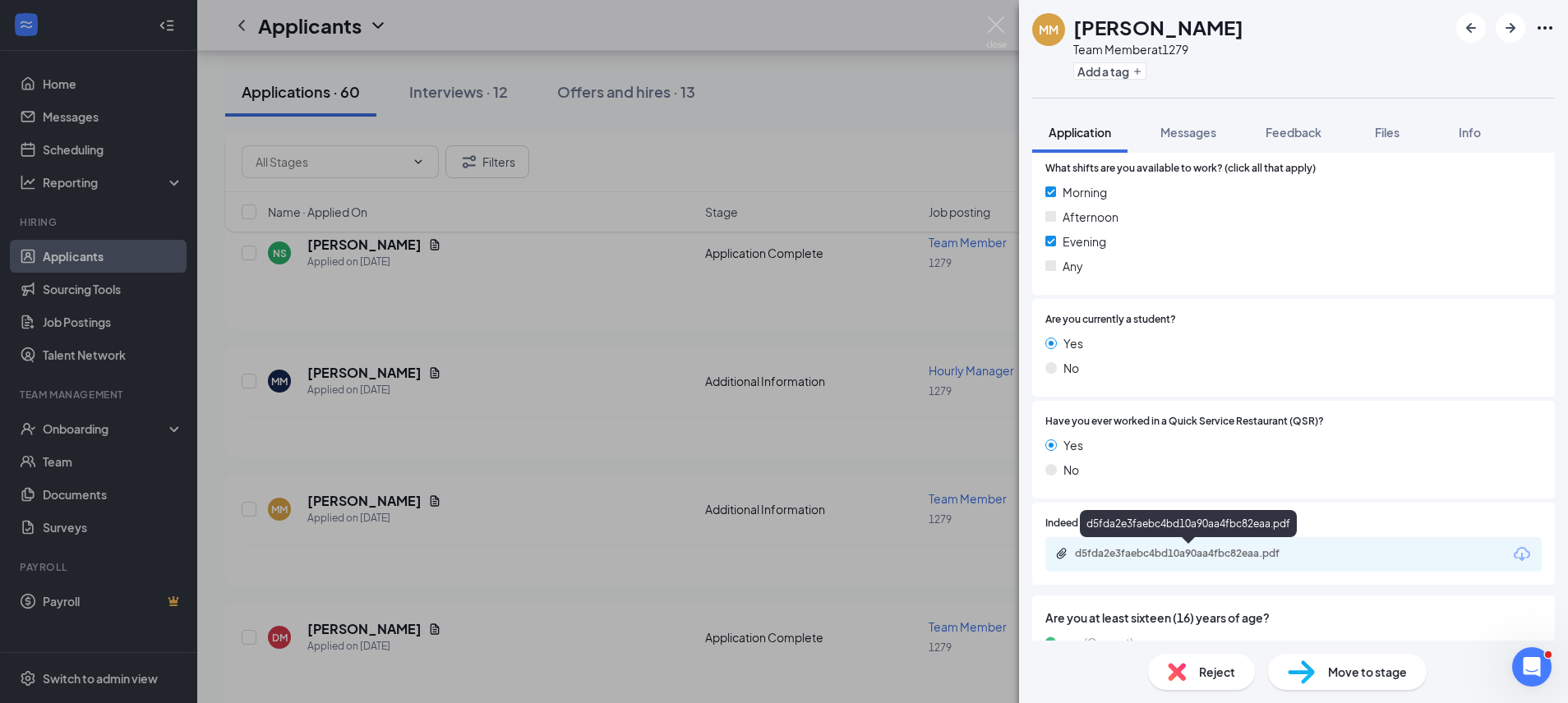
click at [1288, 555] on div "d5fda2e3faebc4bd10a90aa4fbc82eaa.pdf" at bounding box center [1189, 553] width 230 height 13
click at [1003, 26] on img at bounding box center [997, 32] width 21 height 32
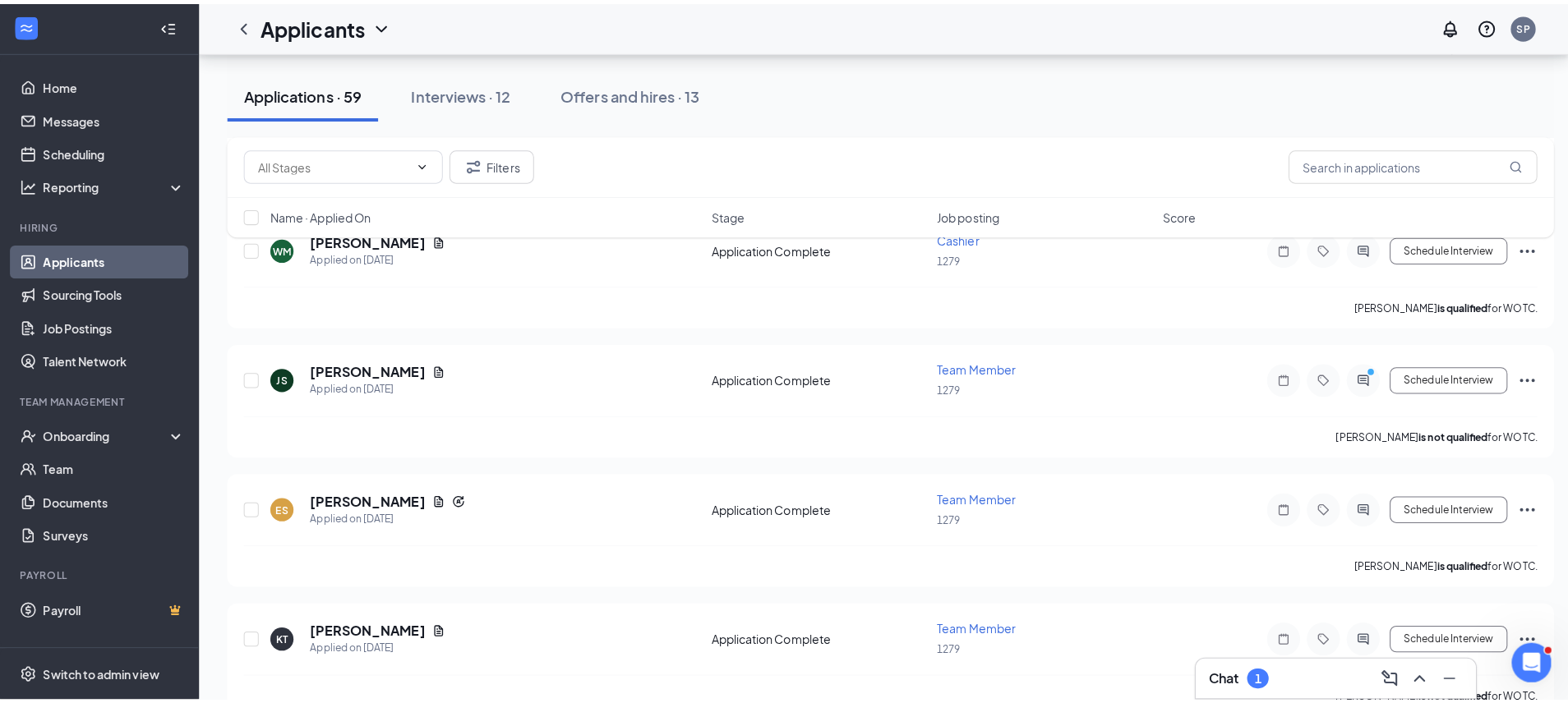
scroll to position [84, 0]
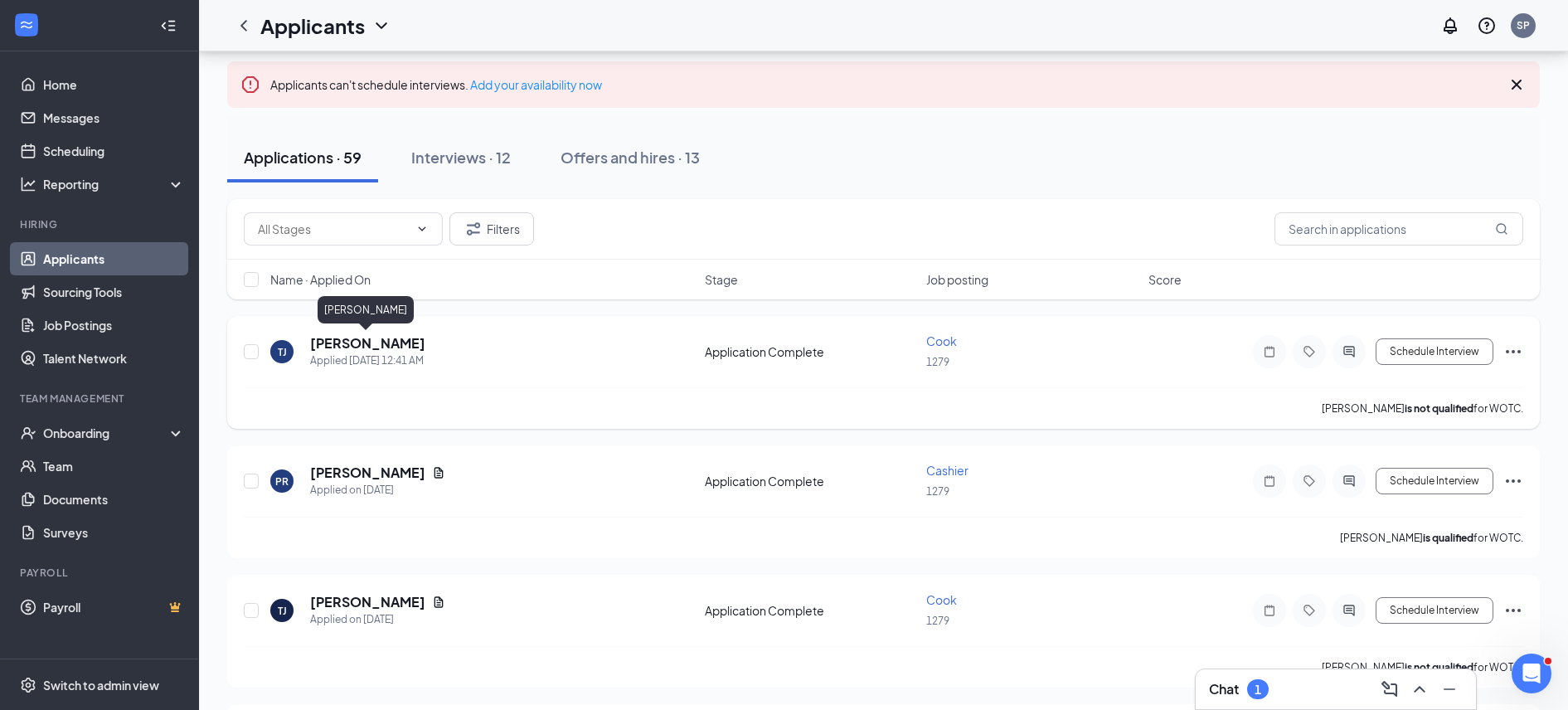
click at [392, 341] on h5 "[PERSON_NAME]" at bounding box center [368, 343] width 115 height 19
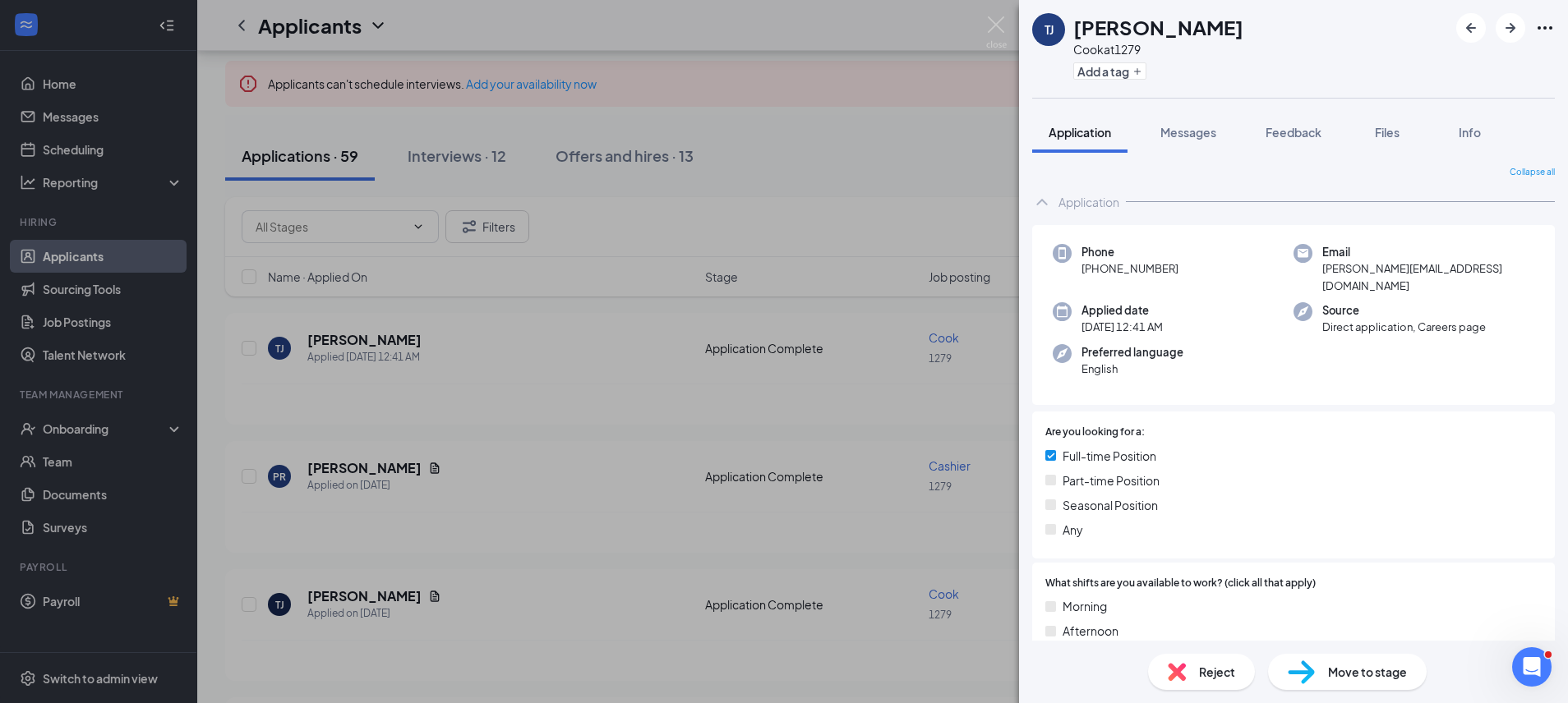
click at [1352, 670] on span "Move to stage" at bounding box center [1367, 672] width 79 height 18
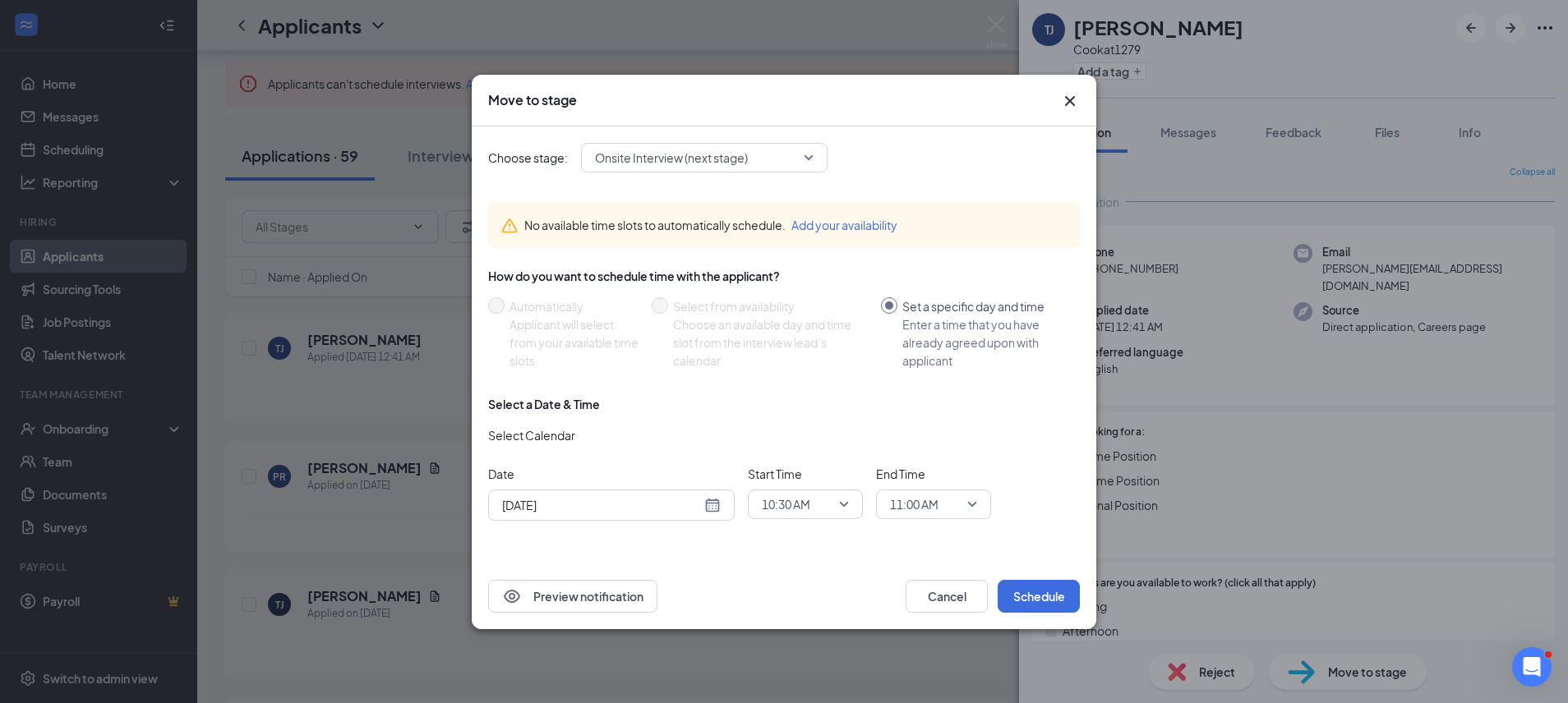
click at [845, 507] on span "10:30 AM" at bounding box center [805, 504] width 87 height 24
click at [864, 277] on div "How do you want to schedule time with the applicant?" at bounding box center [784, 276] width 591 height 17
click at [851, 277] on div "How do you want to schedule time with the applicant?" at bounding box center [784, 276] width 591 height 17
click at [839, 503] on span "10:30 AM" at bounding box center [805, 504] width 87 height 24
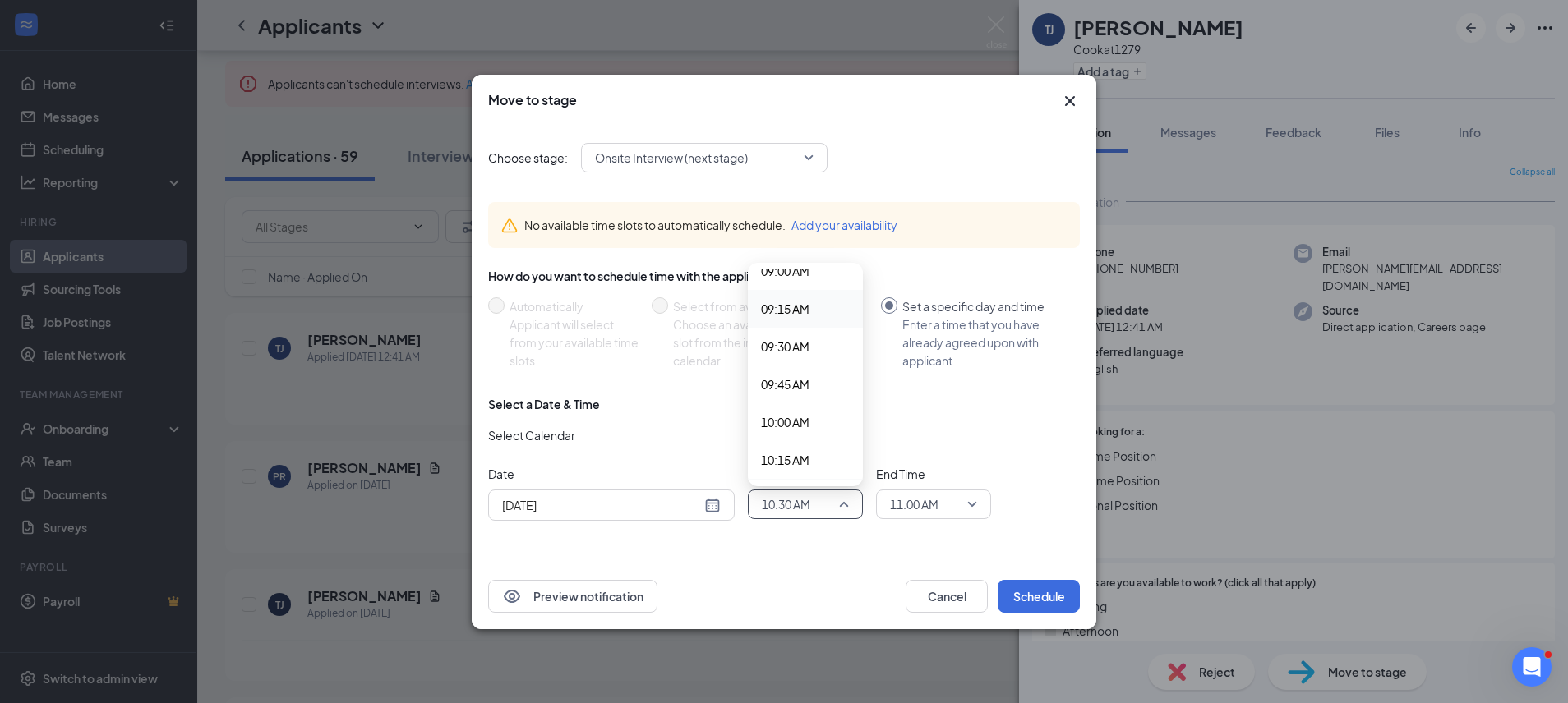
scroll to position [1372, 0]
click at [819, 282] on span "09:00 AM" at bounding box center [805, 277] width 89 height 18
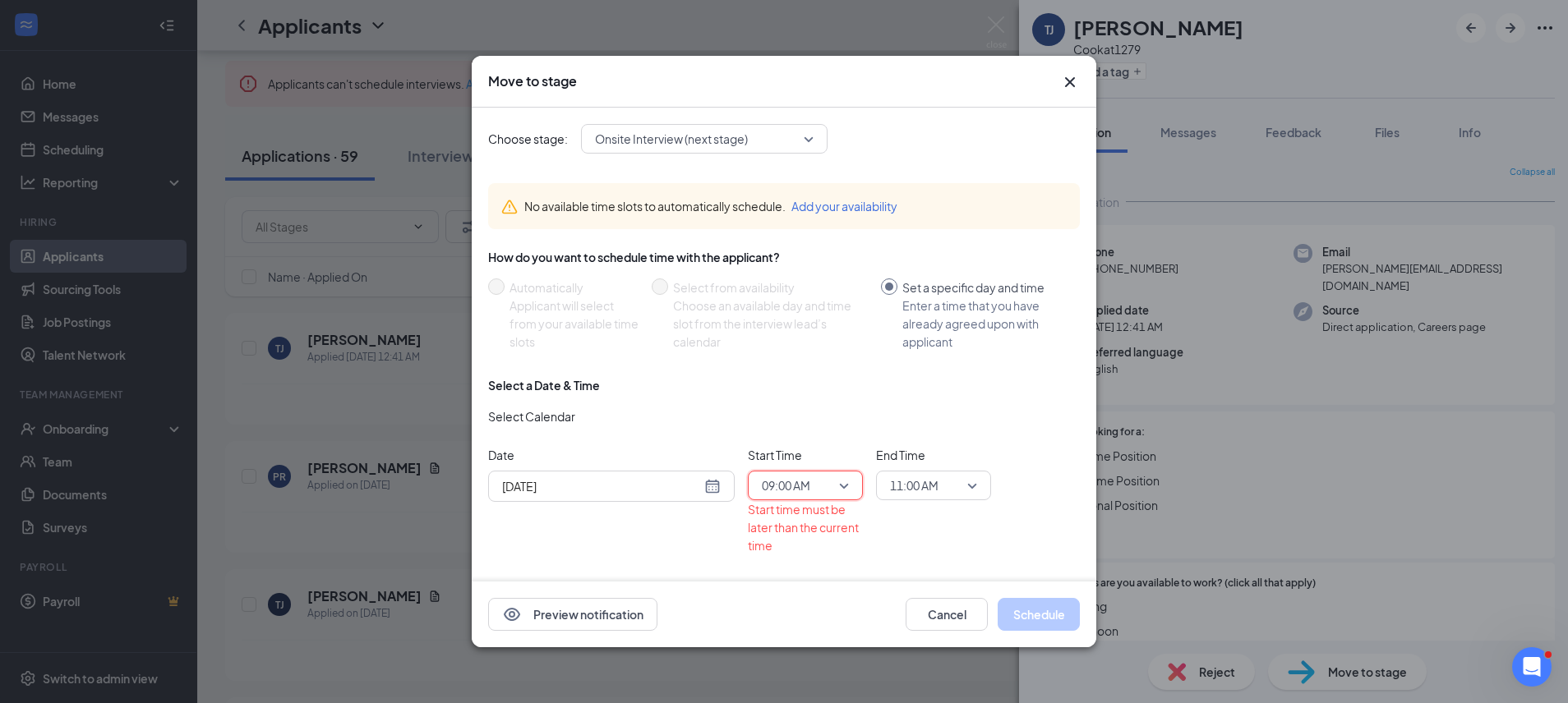
scroll to position [0, 0]
click at [977, 479] on div "11:00 AM" at bounding box center [934, 486] width 115 height 30
click at [946, 303] on span "09:30 AM" at bounding box center [934, 302] width 89 height 18
click at [701, 492] on div "[DATE]" at bounding box center [611, 486] width 218 height 18
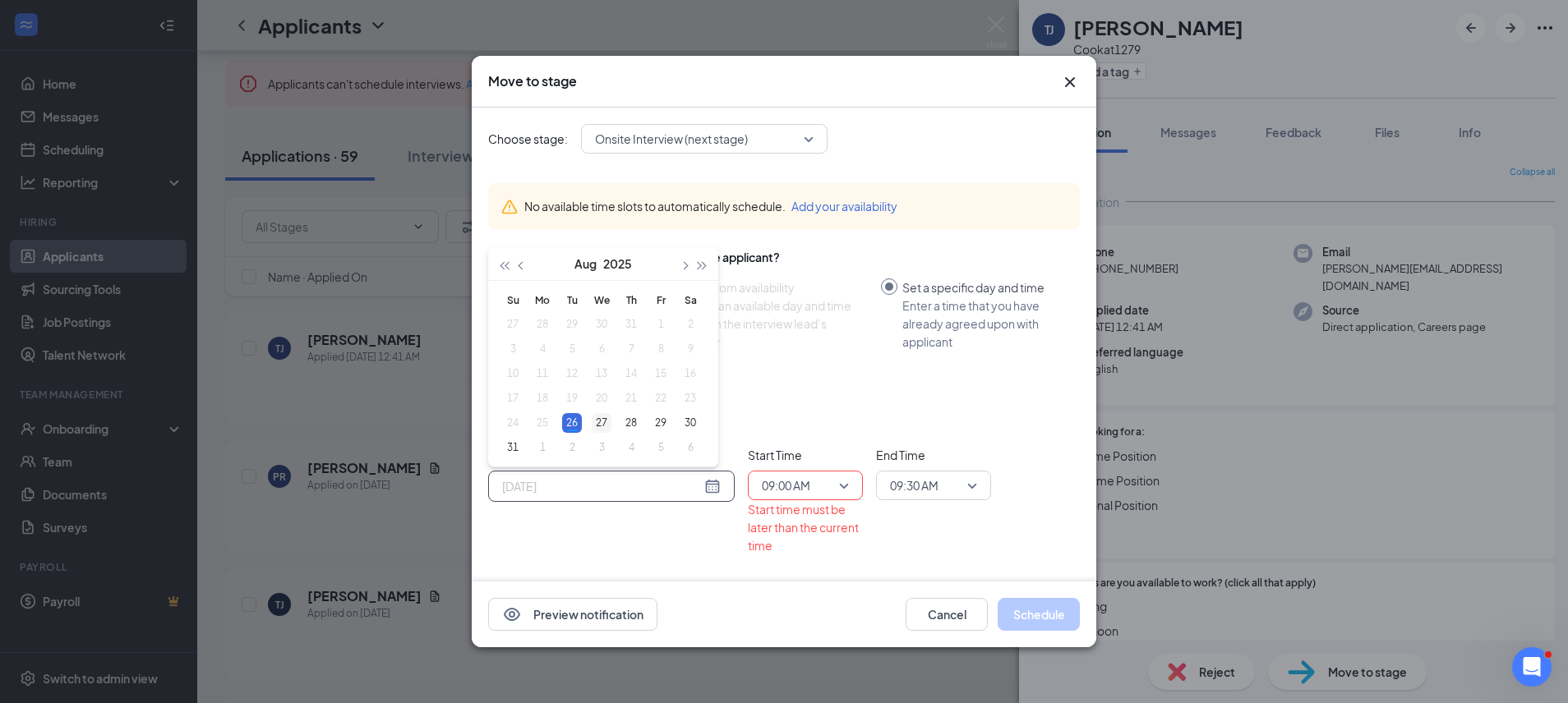
type input "[DATE]"
click at [599, 423] on div "27" at bounding box center [601, 423] width 20 height 20
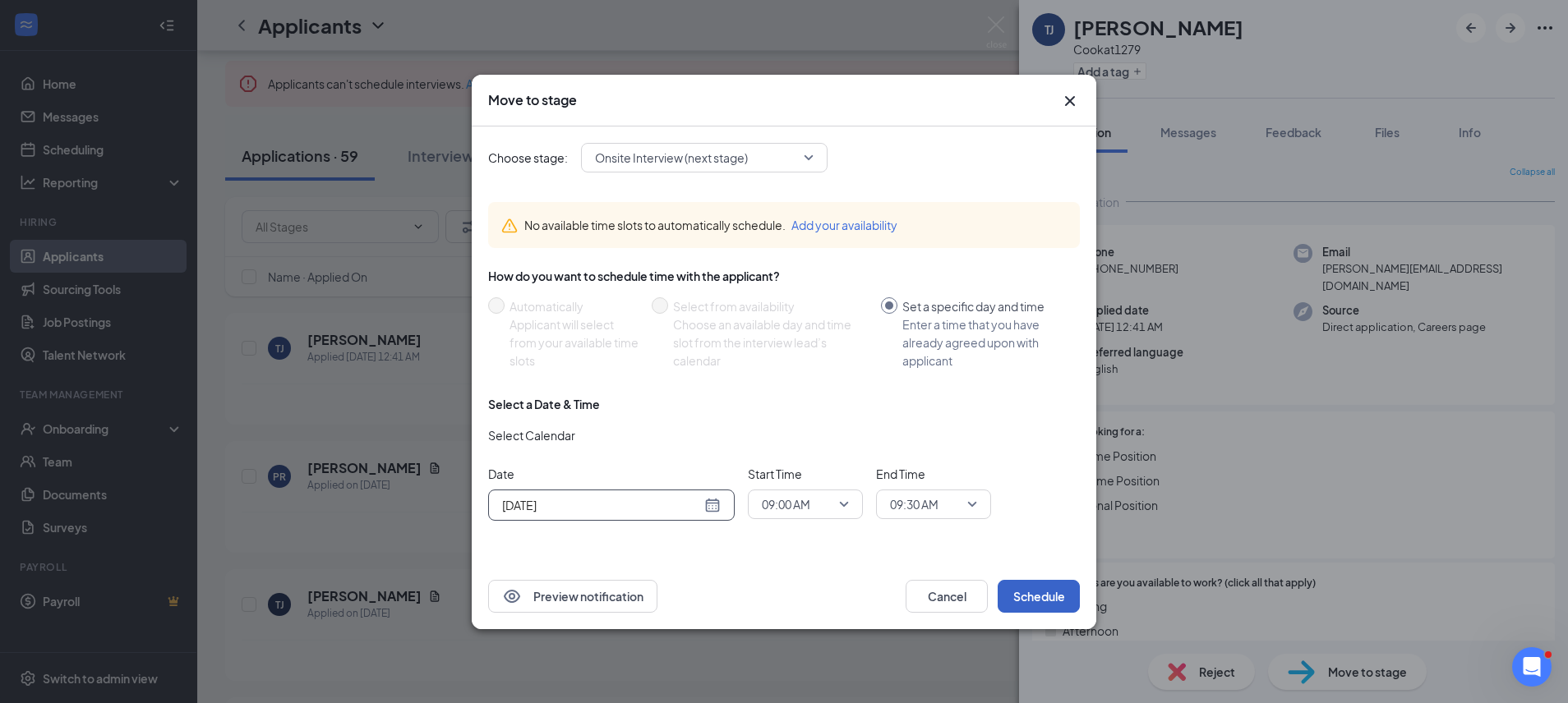
click at [1022, 603] on button "Schedule" at bounding box center [1039, 596] width 82 height 33
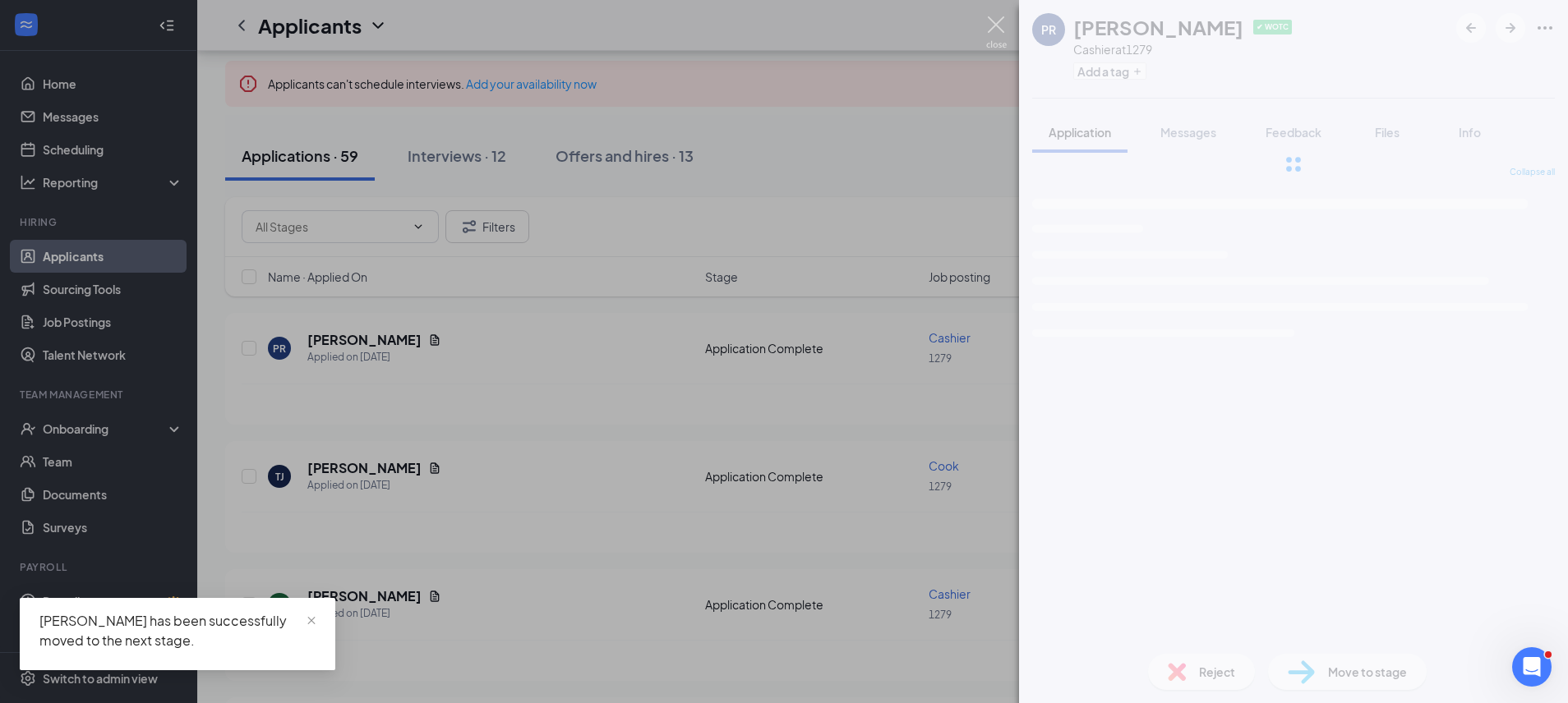
click at [996, 23] on img at bounding box center [997, 32] width 21 height 32
